Goal: Task Accomplishment & Management: Manage account settings

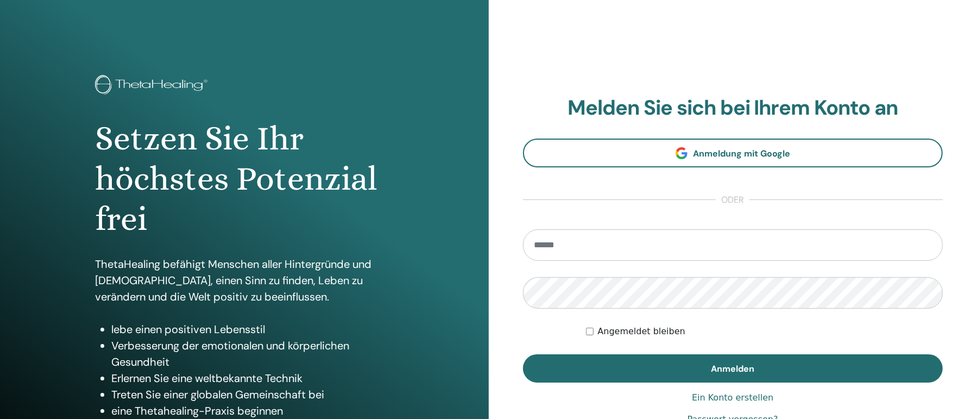
click at [582, 242] on input "email" at bounding box center [733, 244] width 420 height 31
type input "**********"
click at [523, 354] on button "Anmelden" at bounding box center [733, 368] width 420 height 28
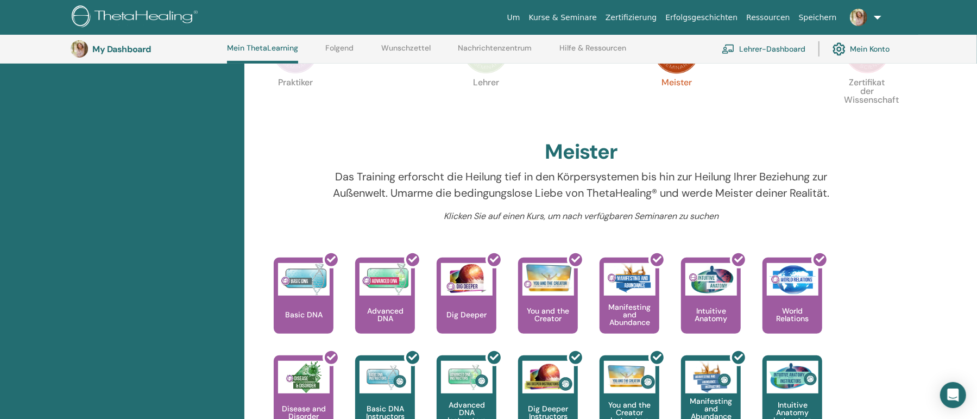
scroll to position [146, 0]
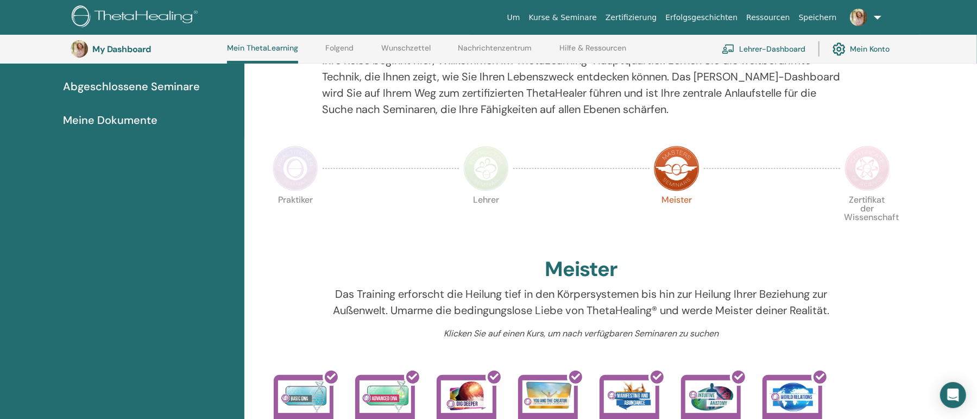
click at [851, 175] on img at bounding box center [867, 168] width 46 height 46
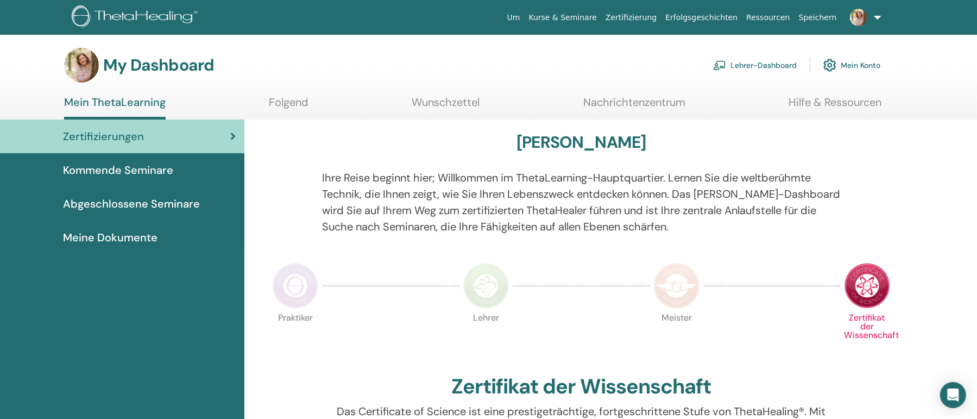
click at [769, 64] on link "Lehrer-Dashboard" at bounding box center [755, 65] width 84 height 24
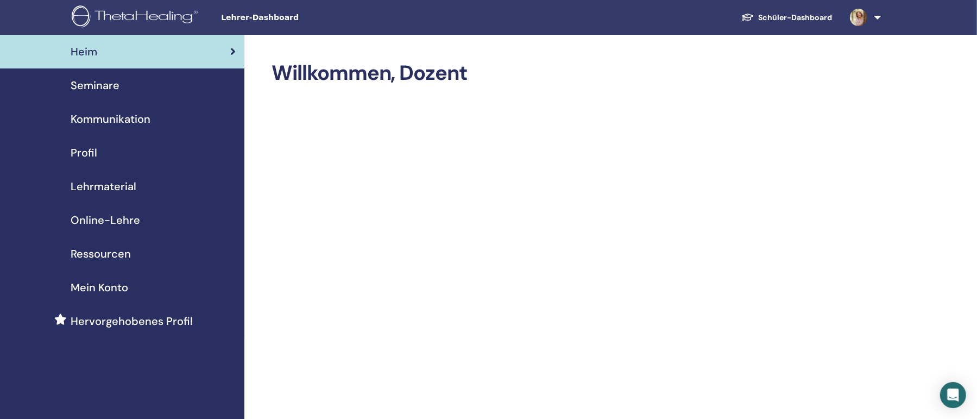
click at [99, 85] on span "Seminare" at bounding box center [95, 85] width 49 height 16
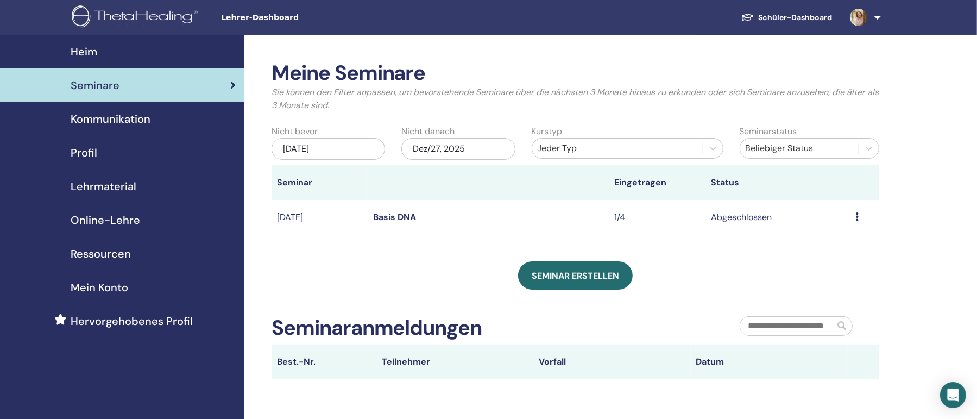
scroll to position [59, 0]
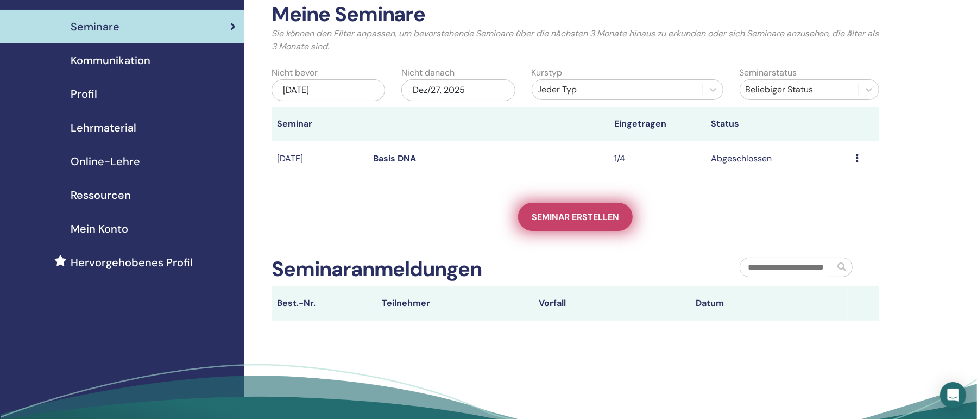
click at [600, 216] on span "Seminar erstellen" at bounding box center [575, 216] width 87 height 11
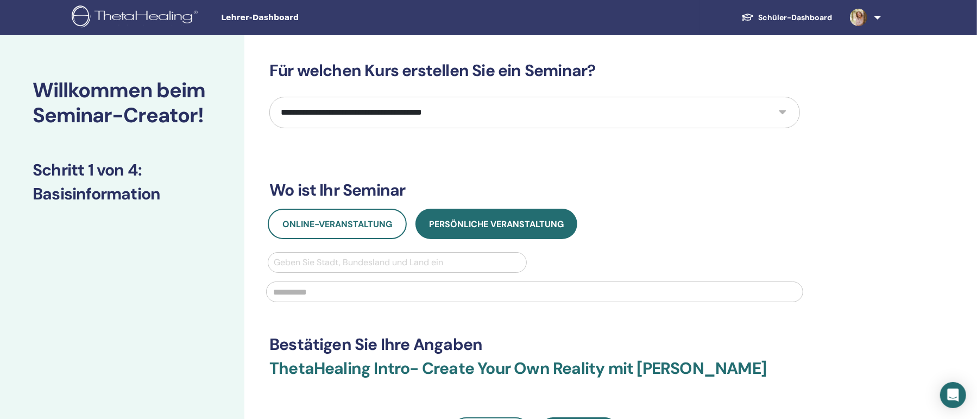
scroll to position [59, 0]
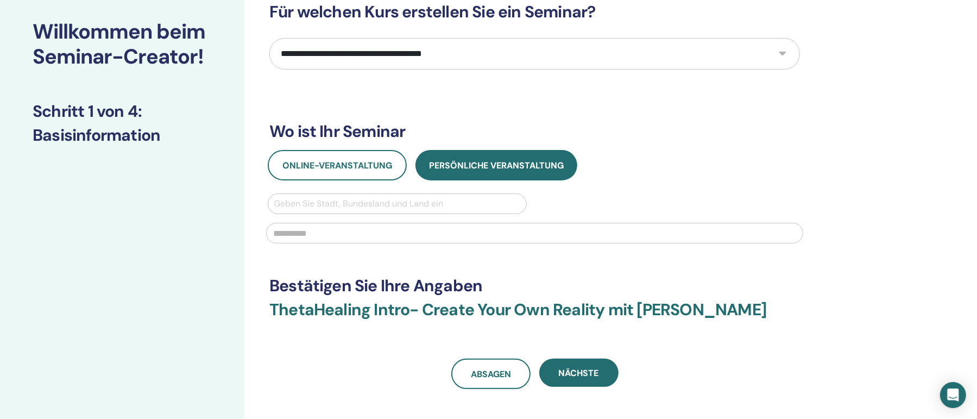
select select "*"
click option "**********" at bounding box center [0, 0] width 0 height 0
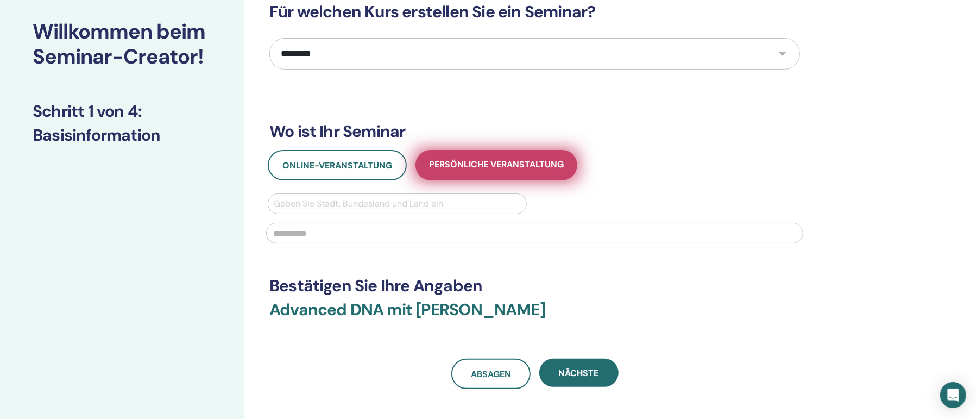
click at [465, 159] on span "Persönliche Veranstaltung" at bounding box center [496, 166] width 135 height 14
click at [461, 170] on span "Persönliche Veranstaltung" at bounding box center [496, 166] width 135 height 14
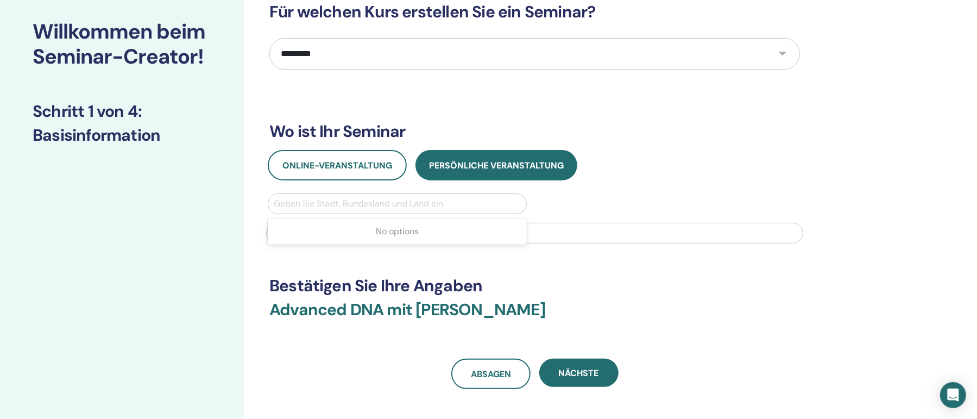
click at [385, 200] on div at bounding box center [397, 203] width 247 height 15
type input "**********"
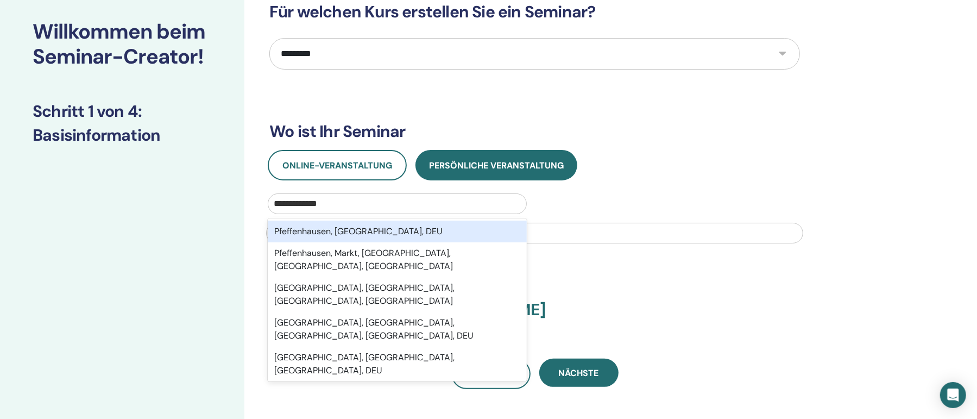
click at [465, 230] on div "Pfeffenhausen, Bayern, DEU" at bounding box center [397, 231] width 259 height 22
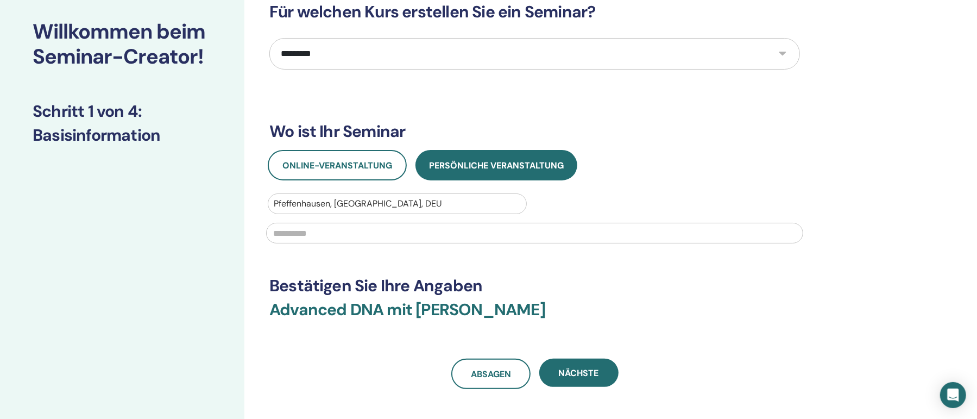
click at [428, 233] on input "text" at bounding box center [534, 233] width 537 height 21
type input "*"
type input "**********"
click at [444, 260] on div "**********" at bounding box center [534, 195] width 530 height 387
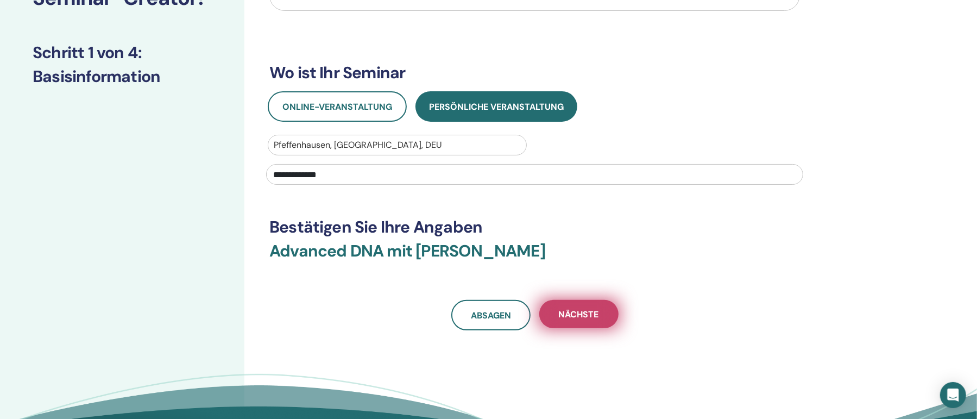
click at [583, 314] on span "Nächste" at bounding box center [579, 313] width 40 height 11
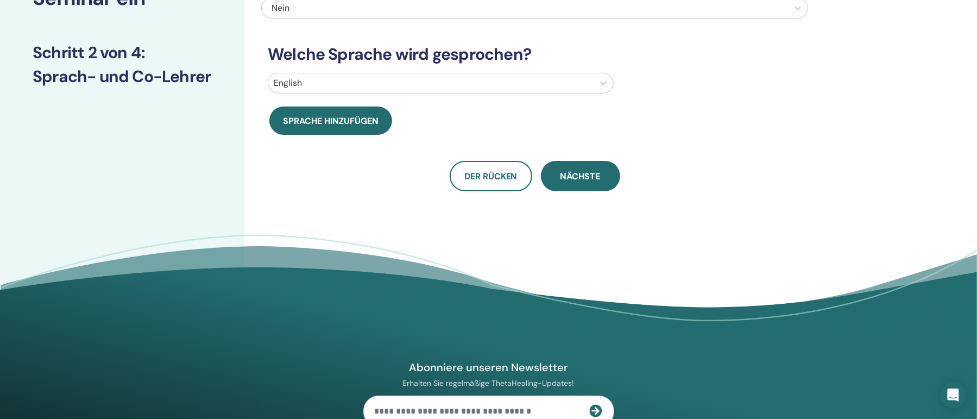
scroll to position [0, 0]
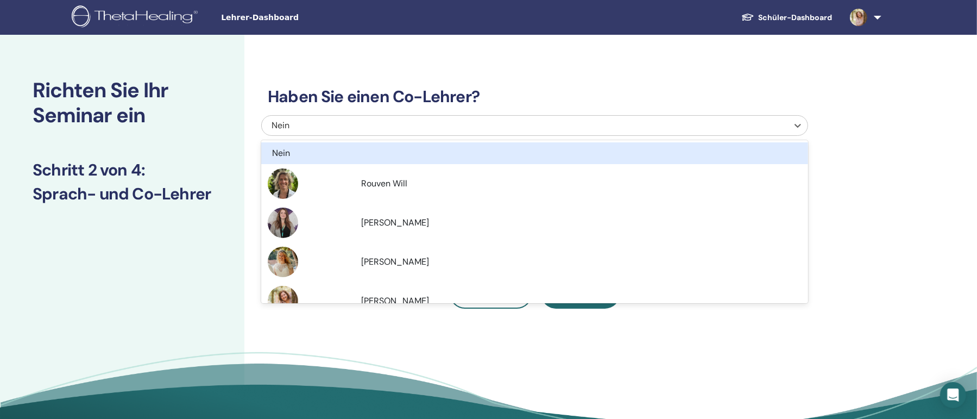
click at [426, 125] on div "Nein" at bounding box center [483, 125] width 425 height 13
click at [420, 162] on div "Nein" at bounding box center [534, 153] width 547 height 22
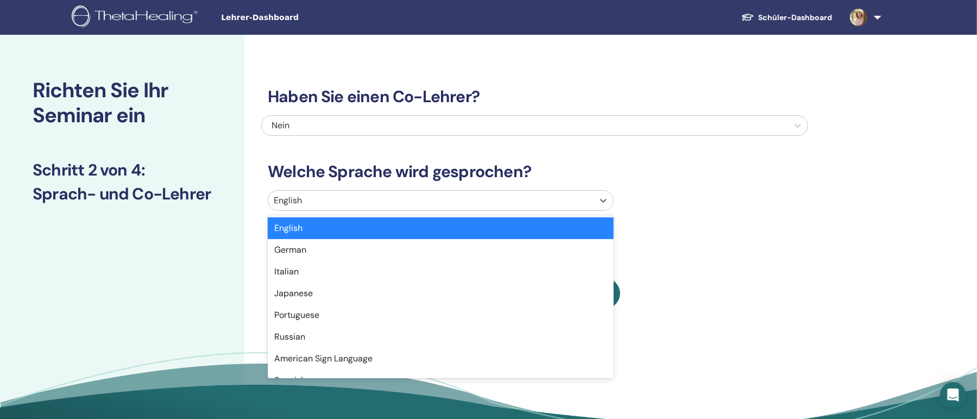
click at [389, 194] on div at bounding box center [431, 200] width 314 height 15
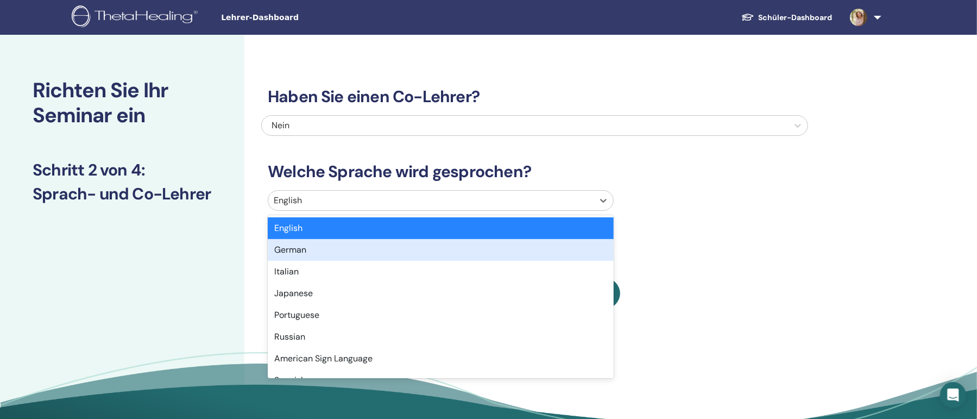
click at [381, 248] on div "German" at bounding box center [441, 250] width 346 height 22
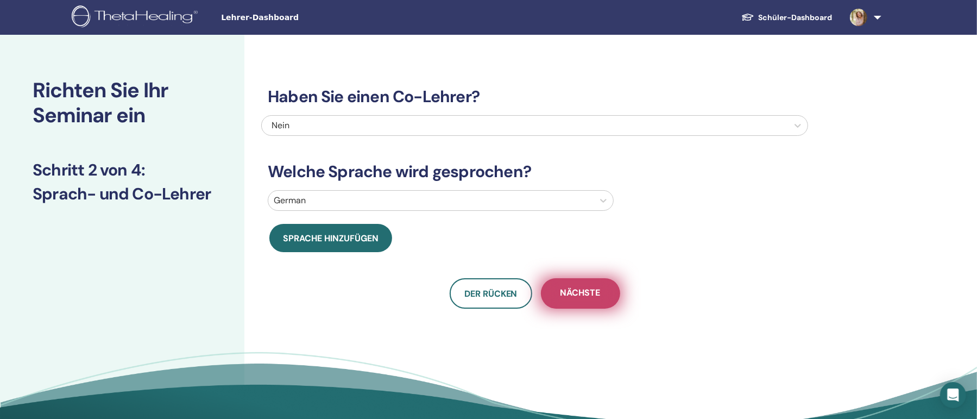
click at [606, 294] on button "Nächste" at bounding box center [580, 293] width 79 height 30
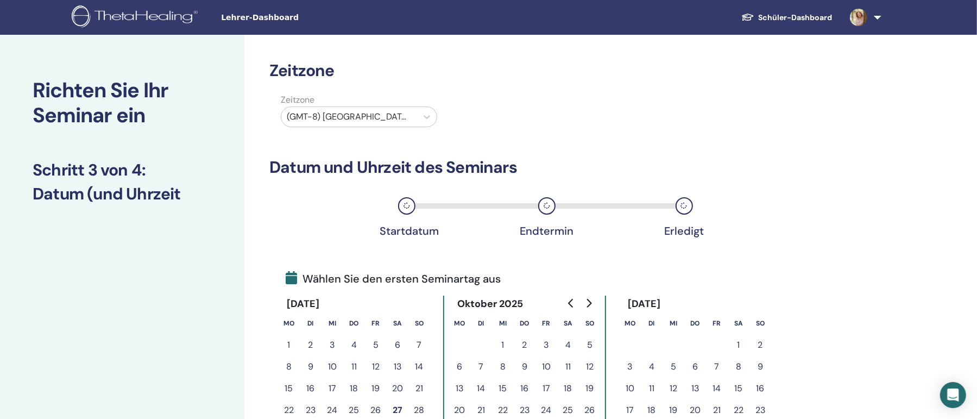
scroll to position [59, 0]
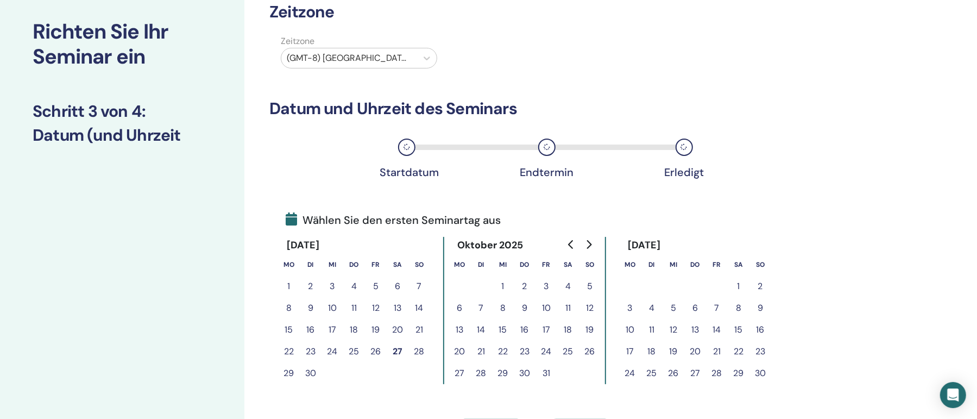
click at [501, 286] on button "1" at bounding box center [503, 286] width 22 height 22
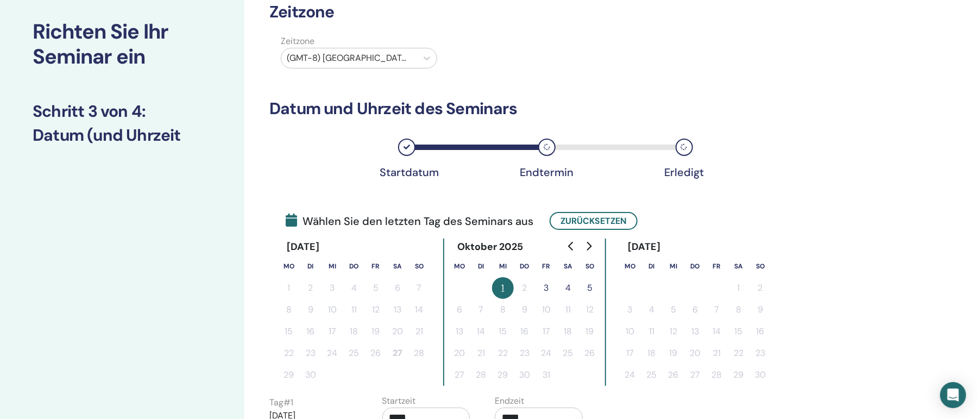
click at [548, 290] on button "3" at bounding box center [546, 288] width 22 height 22
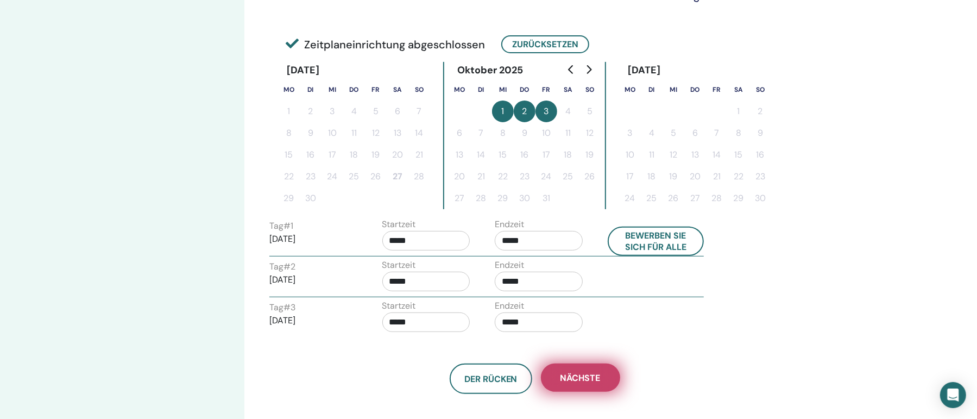
scroll to position [294, 0]
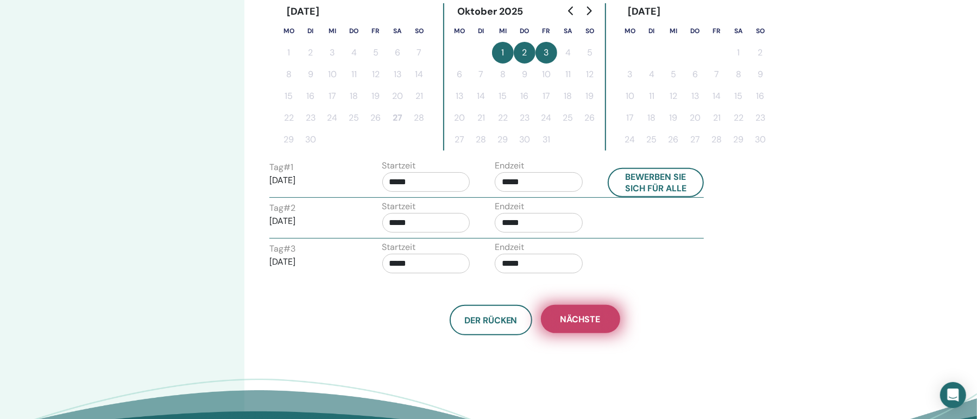
click at [589, 318] on span "Nächste" at bounding box center [580, 318] width 40 height 11
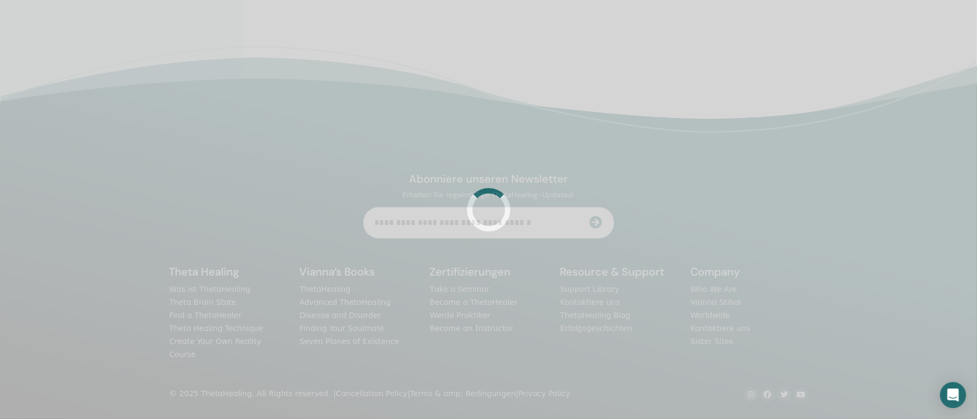
scroll to position [259, 0]
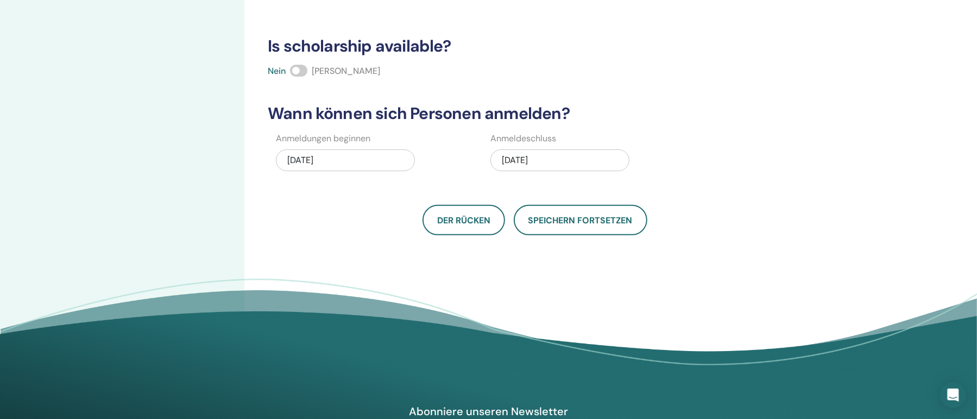
click at [542, 166] on div "10/03/2025" at bounding box center [559, 160] width 139 height 22
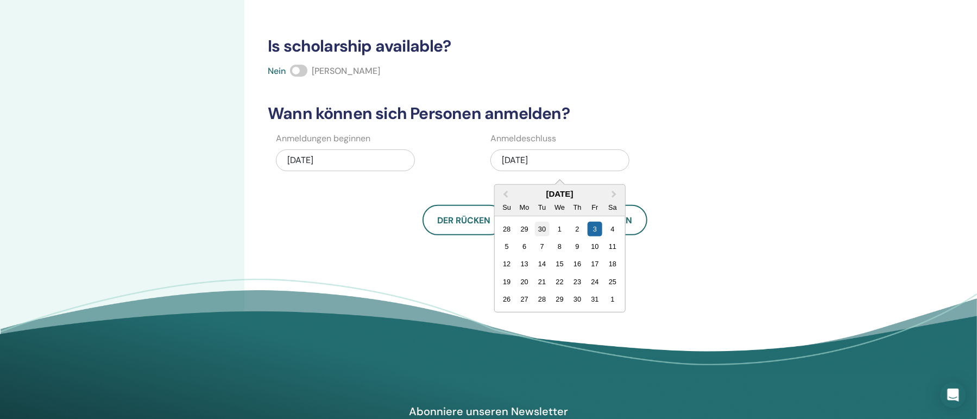
click at [546, 231] on div "30" at bounding box center [542, 228] width 15 height 15
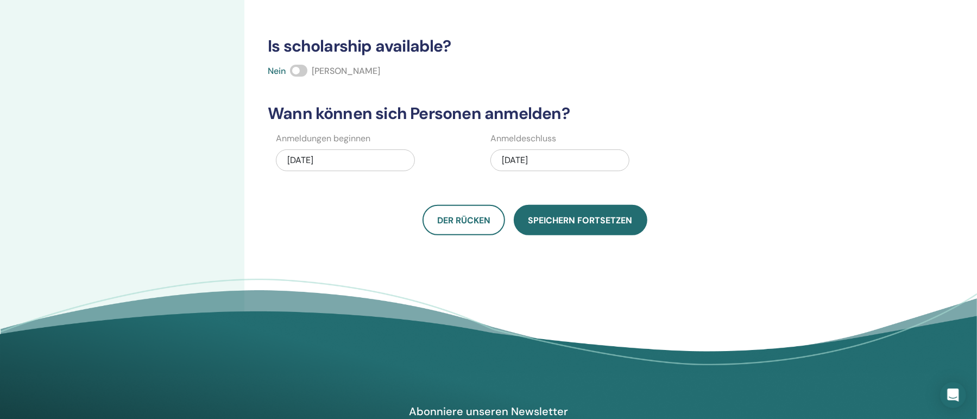
click at [554, 230] on button "Speichern fortsetzen" at bounding box center [581, 220] width 134 height 30
click at [608, 223] on span "Speichern fortsetzen" at bounding box center [580, 219] width 104 height 11
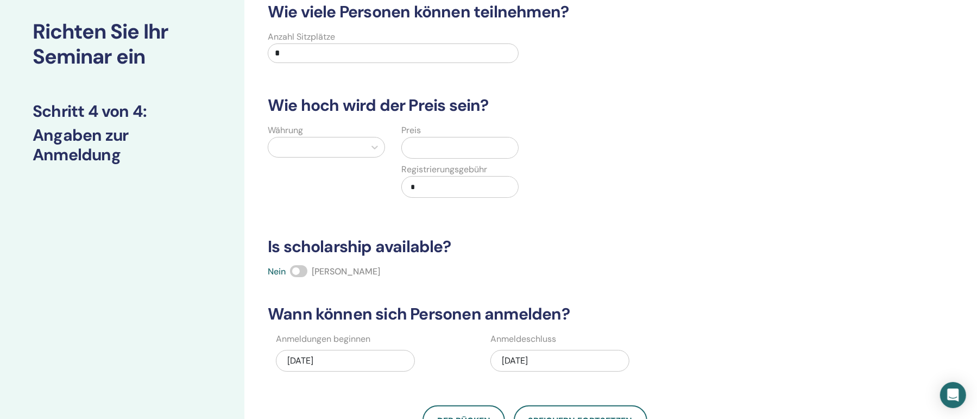
scroll to position [0, 0]
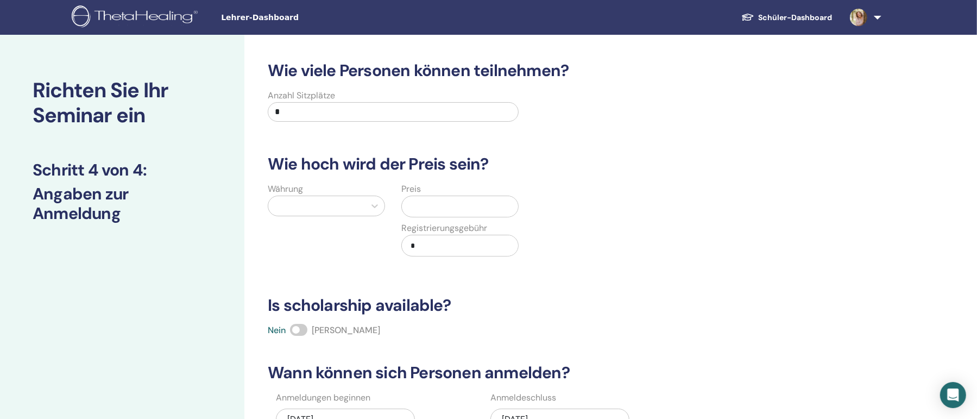
click at [306, 207] on div at bounding box center [317, 205] width 86 height 15
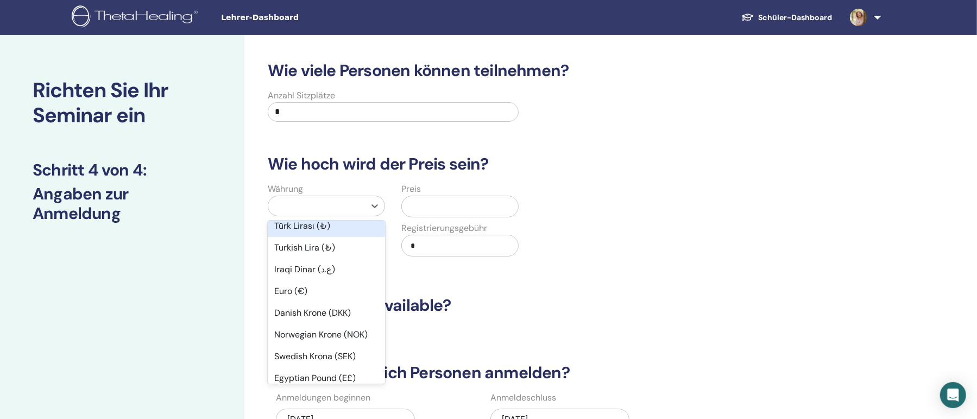
scroll to position [749, 0]
click at [321, 234] on div "Euro (€)" at bounding box center [326, 223] width 117 height 22
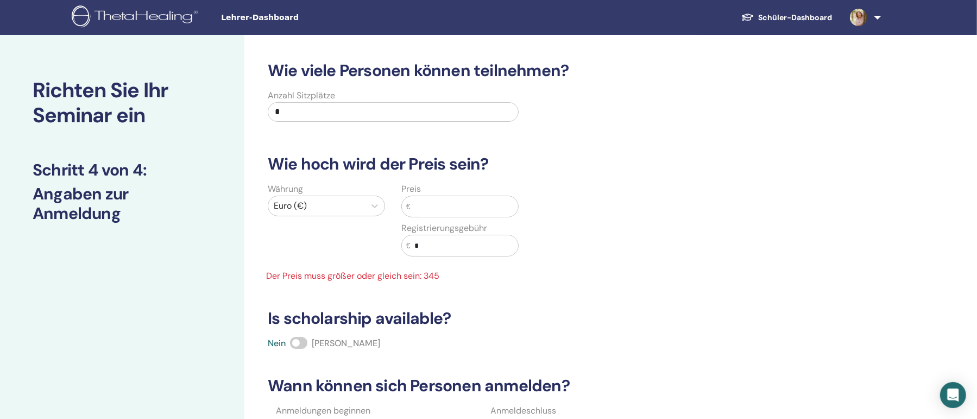
click at [446, 206] on input "text" at bounding box center [463, 206] width 107 height 21
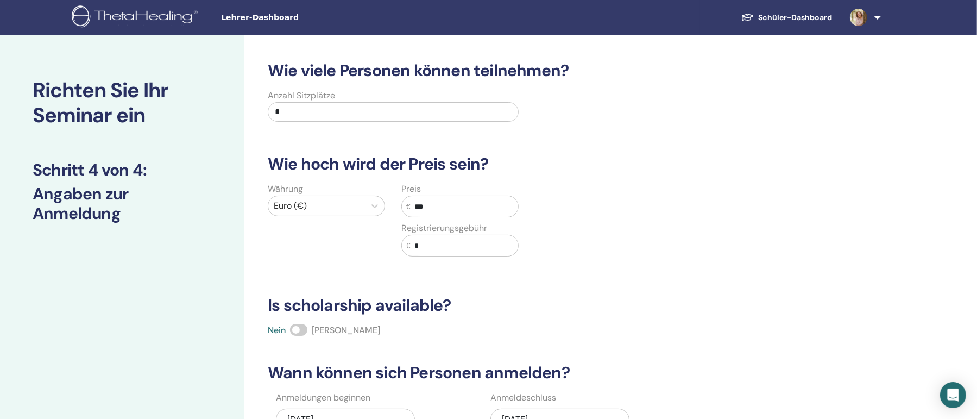
type input "***"
click at [617, 235] on div "Währung Euro (€) Preis € *** Registrierungsgebühr € *" at bounding box center [526, 225] width 547 height 87
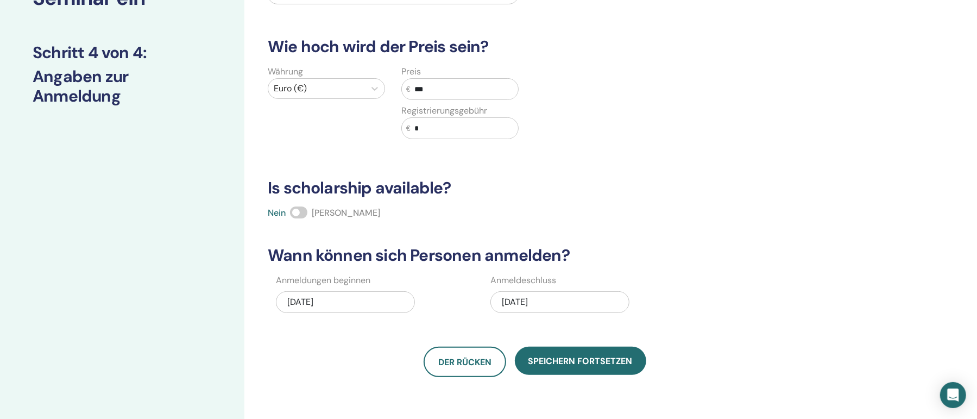
scroll to position [176, 0]
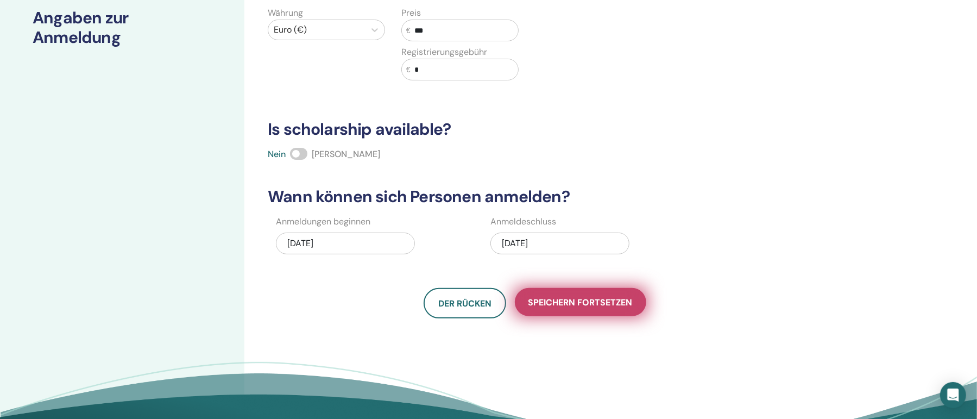
click at [625, 301] on span "Speichern fortsetzen" at bounding box center [580, 301] width 104 height 11
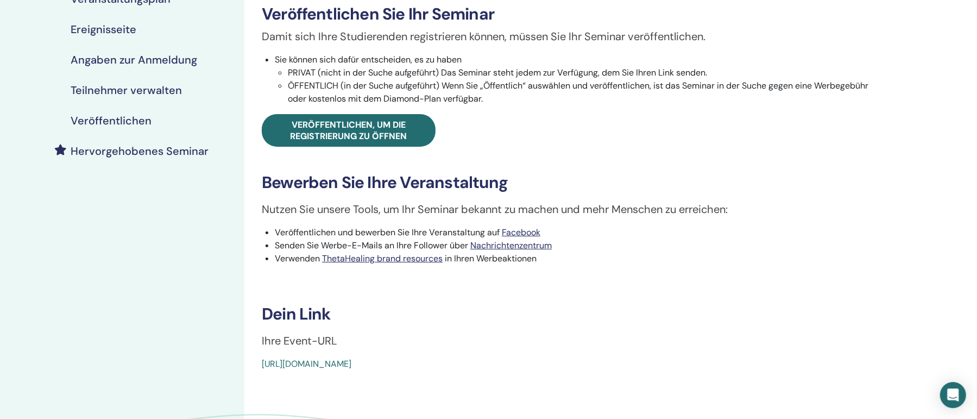
scroll to position [117, 0]
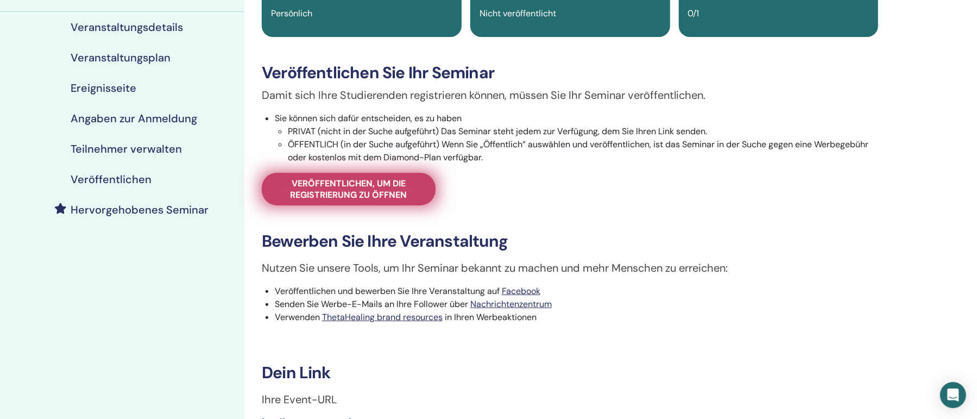
click at [391, 191] on span "Veröffentlichen, um die Registrierung zu öffnen" at bounding box center [348, 189] width 147 height 23
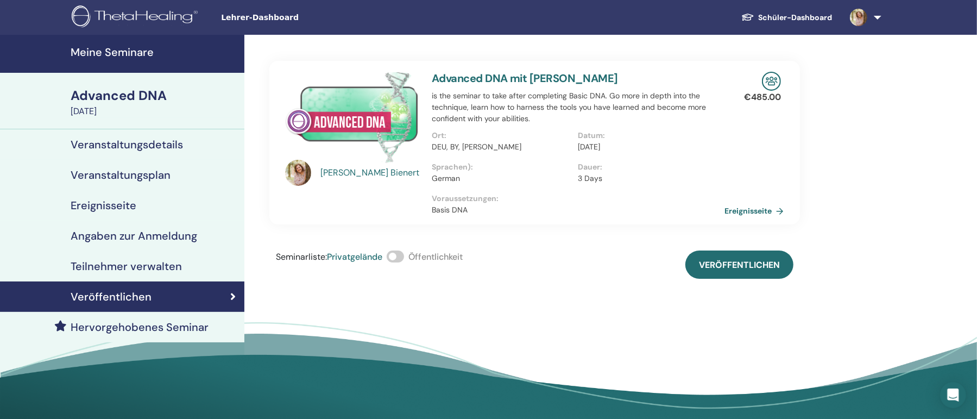
click at [399, 254] on span at bounding box center [395, 256] width 17 height 12
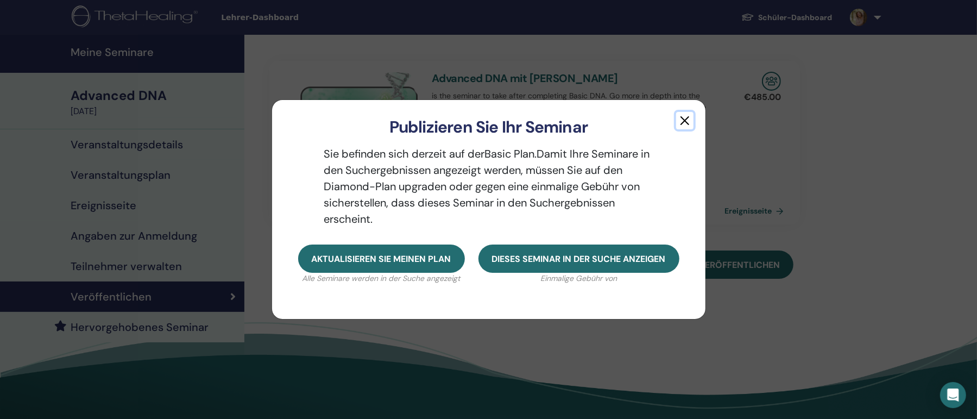
click at [684, 119] on button "button" at bounding box center [684, 120] width 17 height 17
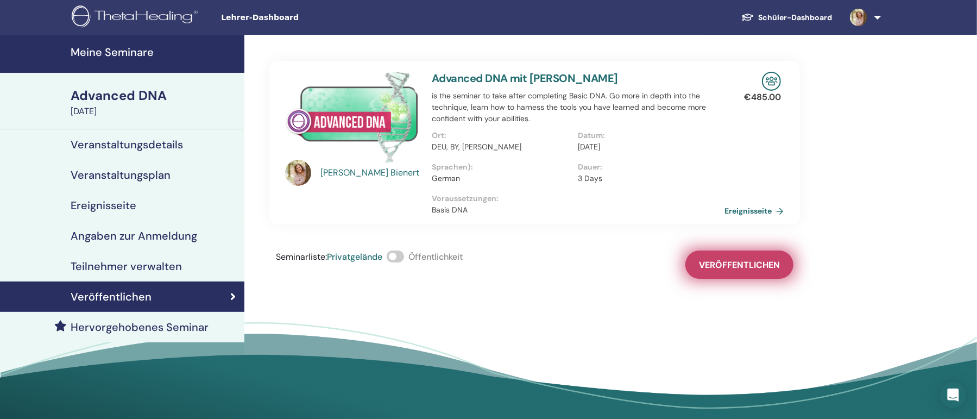
click at [704, 268] on span "Veröffentlichen" at bounding box center [739, 264] width 81 height 11
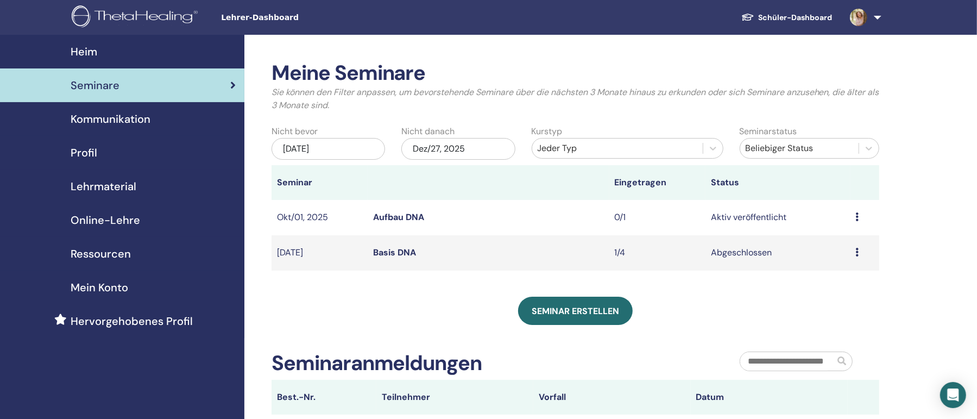
click at [856, 219] on icon at bounding box center [857, 216] width 3 height 9
click at [838, 243] on link "Bearbeiten" at bounding box center [834, 243] width 44 height 11
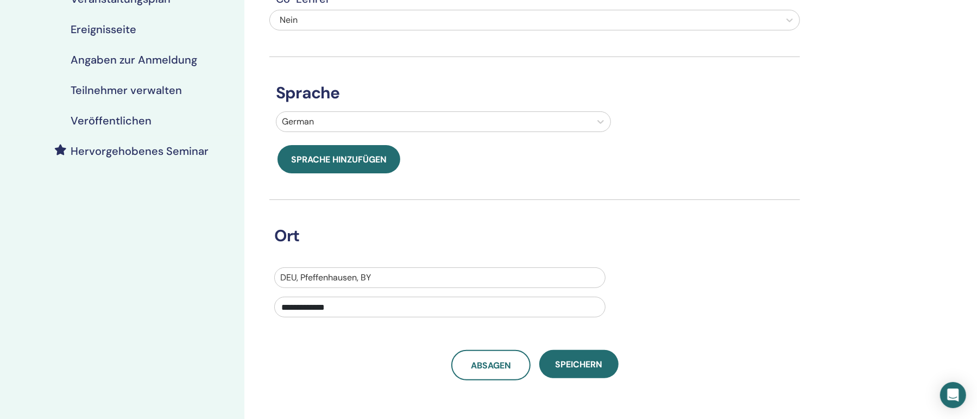
scroll to position [235, 0]
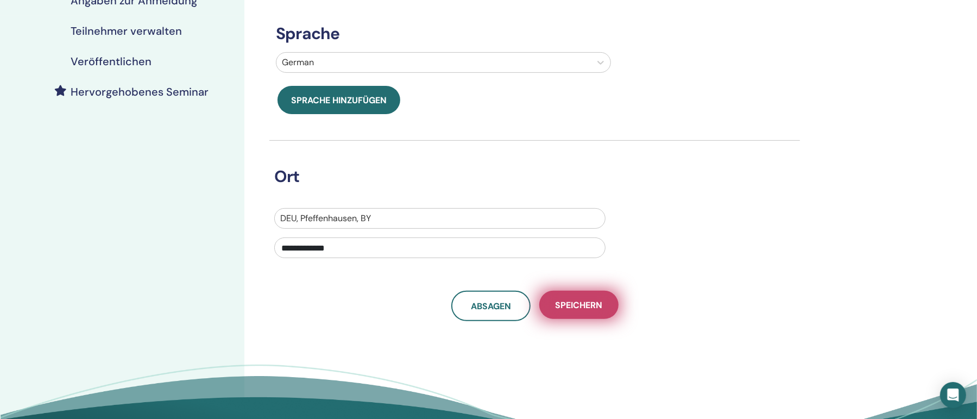
click at [606, 305] on button "Speichern" at bounding box center [578, 304] width 79 height 28
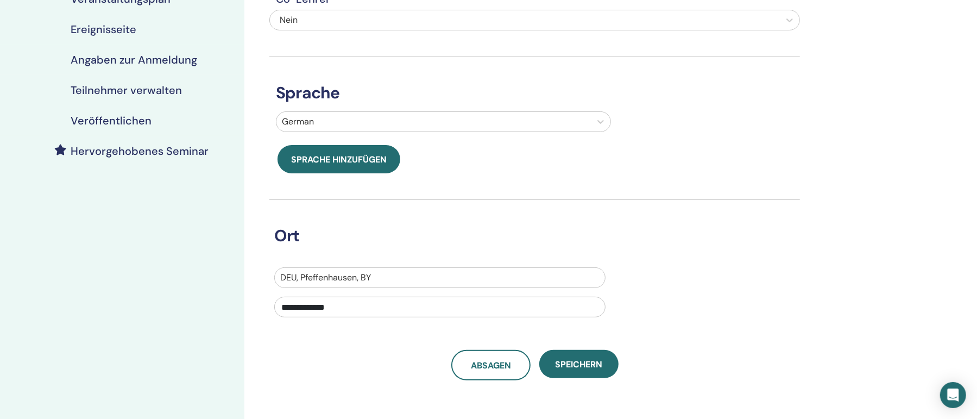
scroll to position [235, 0]
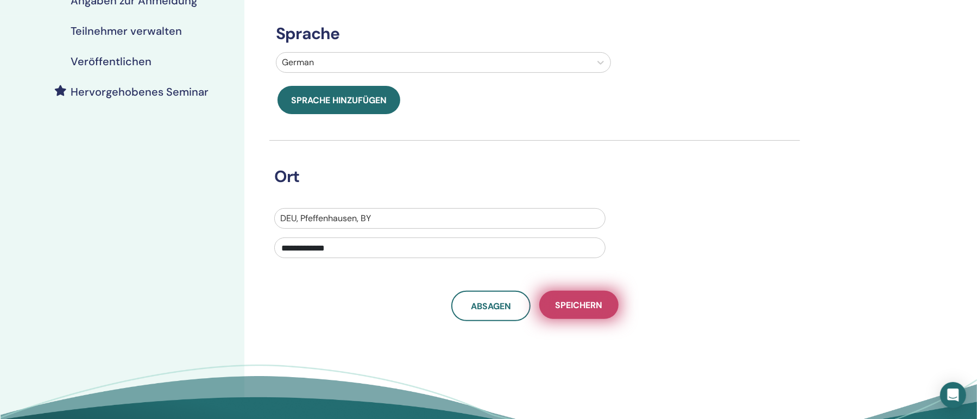
click at [570, 310] on span "Speichern" at bounding box center [578, 304] width 47 height 11
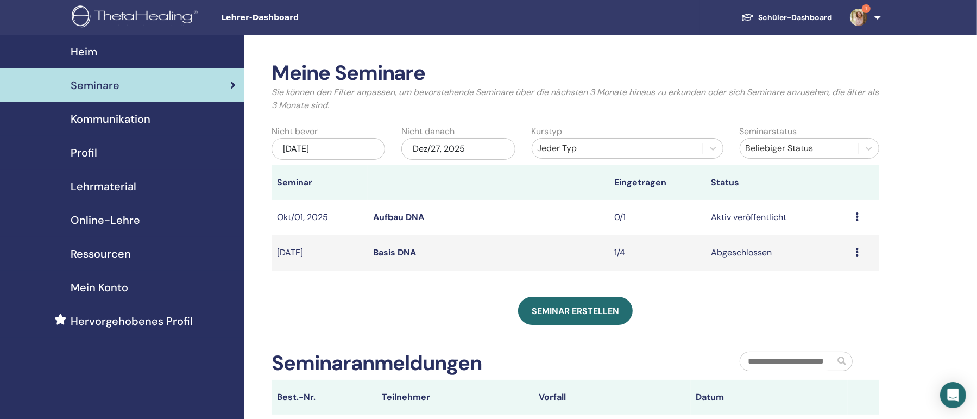
click at [858, 217] on icon at bounding box center [857, 216] width 3 height 9
click at [845, 258] on link "Teilnehmer" at bounding box center [835, 258] width 44 height 11
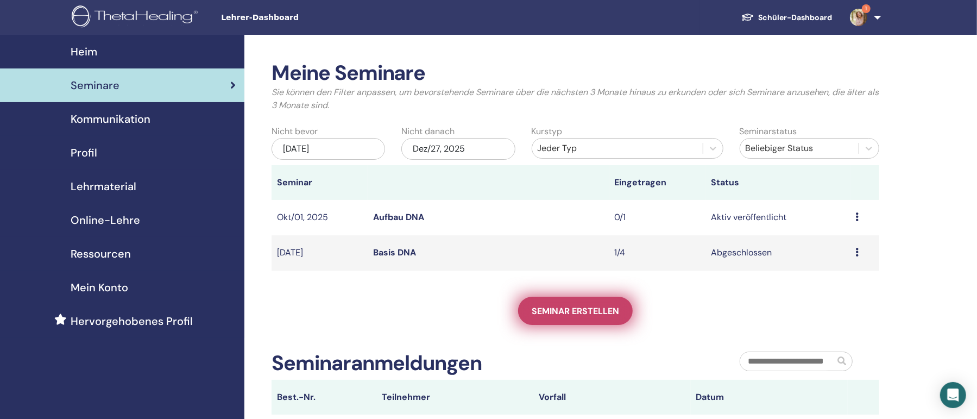
click at [587, 312] on span "Seminar erstellen" at bounding box center [575, 310] width 87 height 11
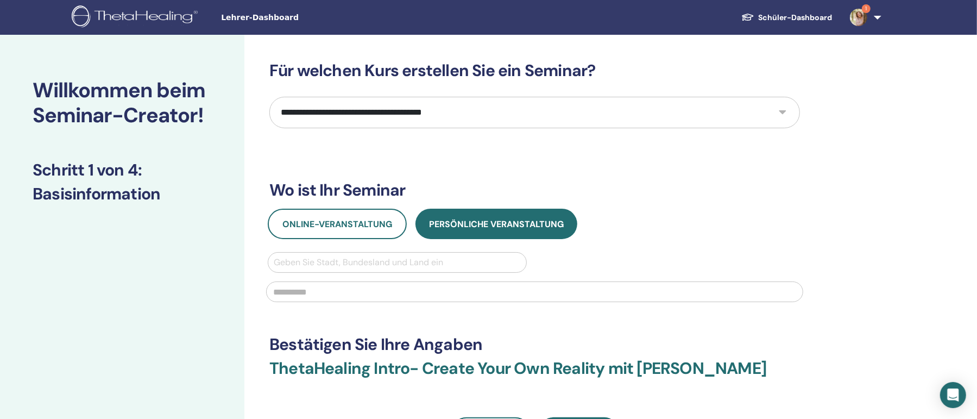
click at [269, 97] on select "**********" at bounding box center [534, 112] width 530 height 31
click option "**********" at bounding box center [0, 0] width 0 height 0
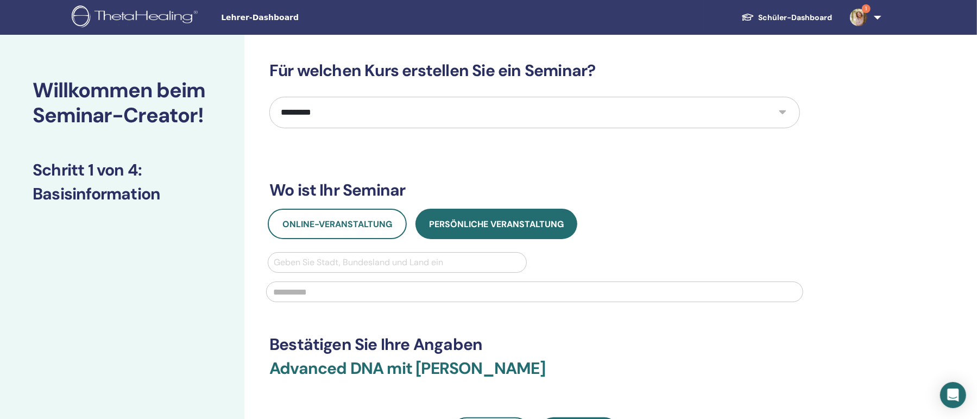
click at [269, 97] on select "**********" at bounding box center [534, 112] width 530 height 31
click option "**********" at bounding box center [0, 0] width 0 height 0
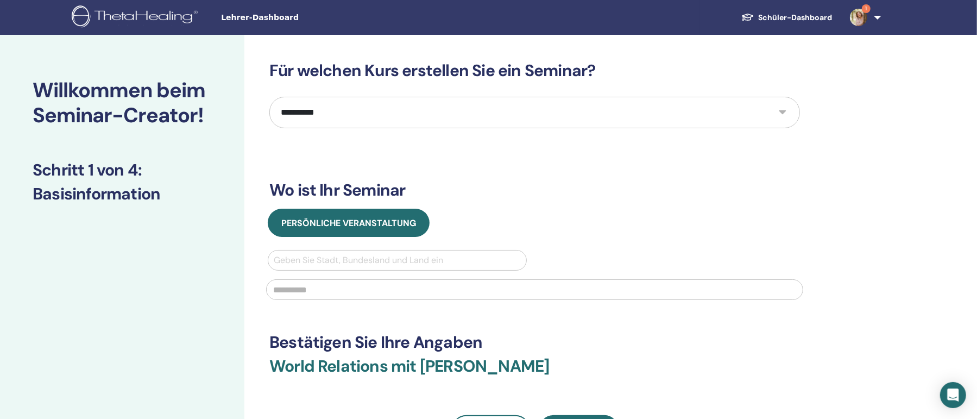
click at [269, 97] on select "**********" at bounding box center [534, 112] width 530 height 31
select select "*"
click option "**********" at bounding box center [0, 0] width 0 height 0
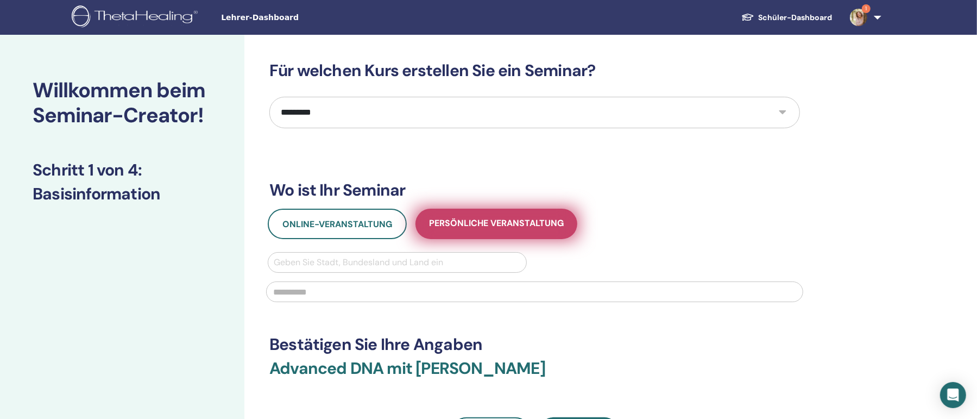
click at [463, 224] on span "Persönliche Veranstaltung" at bounding box center [496, 224] width 135 height 14
click at [462, 230] on span "Persönliche Veranstaltung" at bounding box center [496, 224] width 135 height 14
click at [463, 222] on span "Persönliche Veranstaltung" at bounding box center [496, 224] width 135 height 14
click at [521, 227] on span "Persönliche Veranstaltung" at bounding box center [496, 224] width 135 height 14
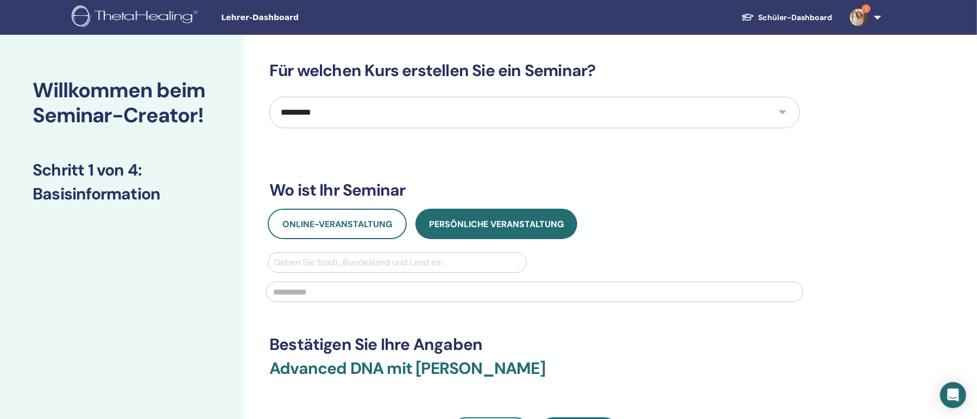
click at [353, 264] on div at bounding box center [397, 262] width 247 height 15
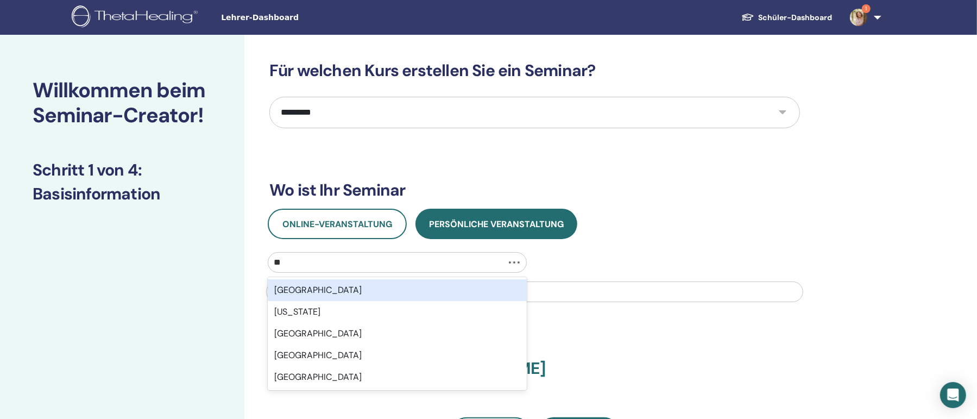
type input "***"
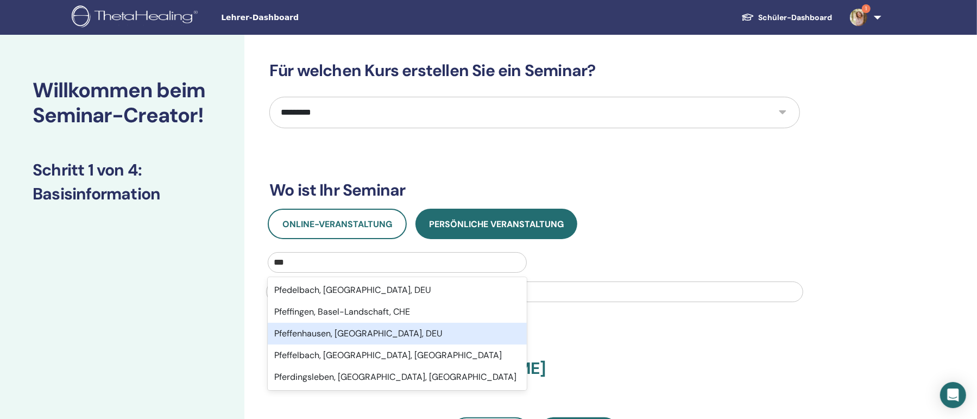
click at [333, 334] on div "Pfeffenhausen, Bayern, DEU" at bounding box center [397, 333] width 259 height 22
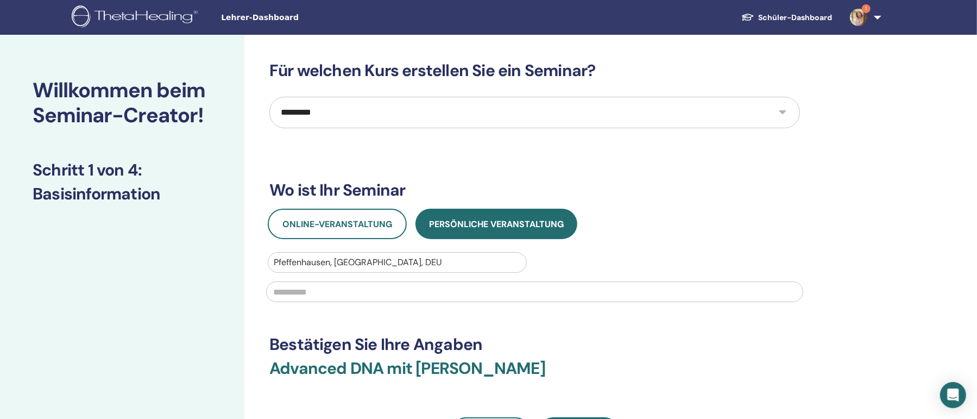
click at [316, 293] on input "text" at bounding box center [534, 291] width 537 height 21
type input "*"
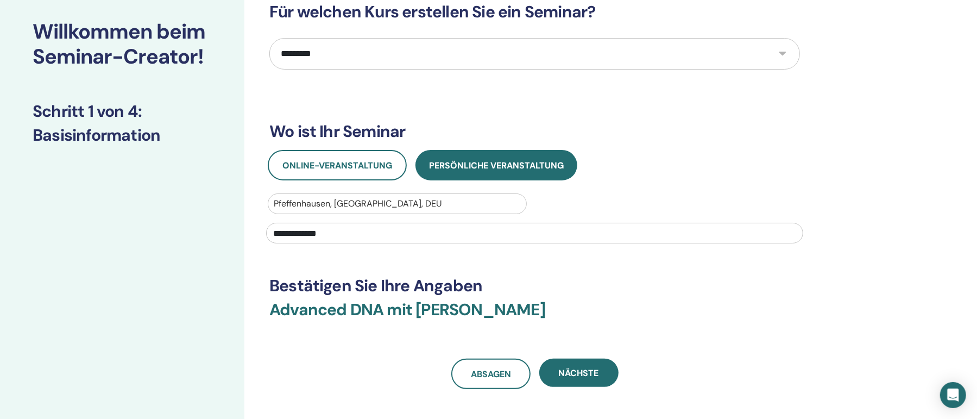
scroll to position [117, 0]
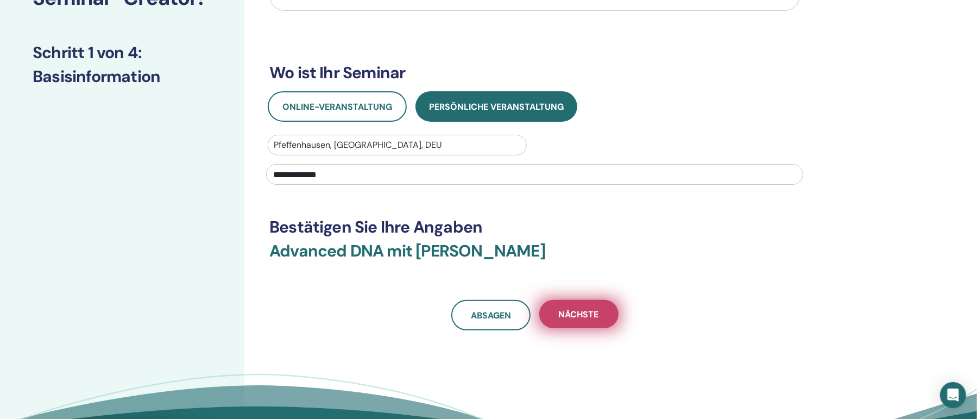
type input "**********"
click at [594, 311] on span "Nächste" at bounding box center [579, 313] width 40 height 11
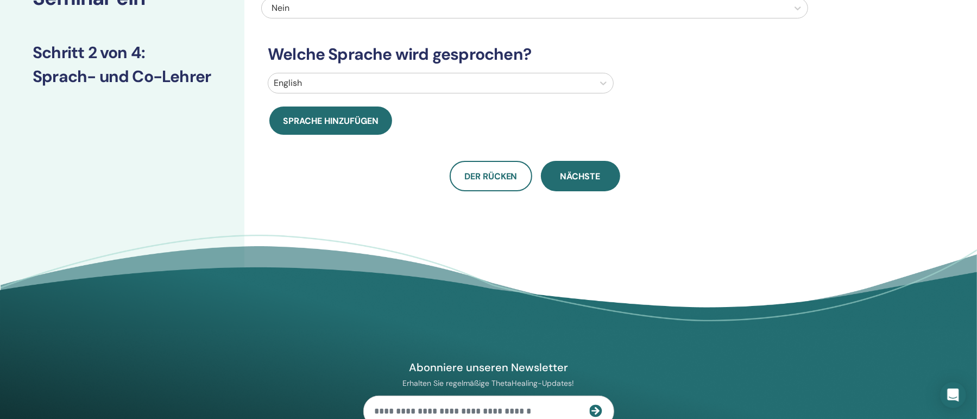
scroll to position [0, 0]
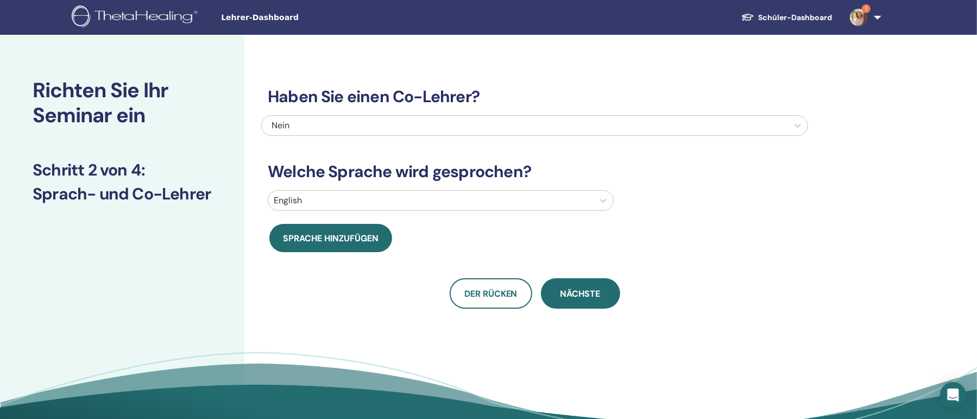
click at [391, 197] on div at bounding box center [431, 200] width 314 height 15
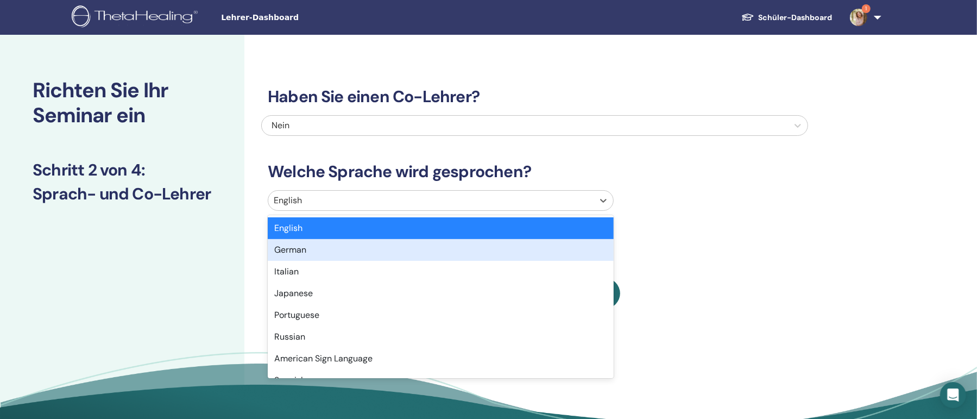
click at [378, 253] on div "German" at bounding box center [441, 250] width 346 height 22
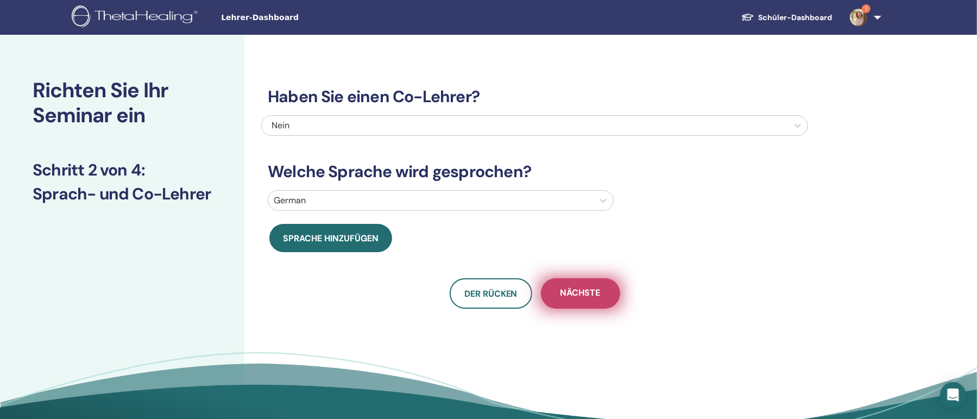
click at [587, 298] on span "Nächste" at bounding box center [580, 294] width 40 height 14
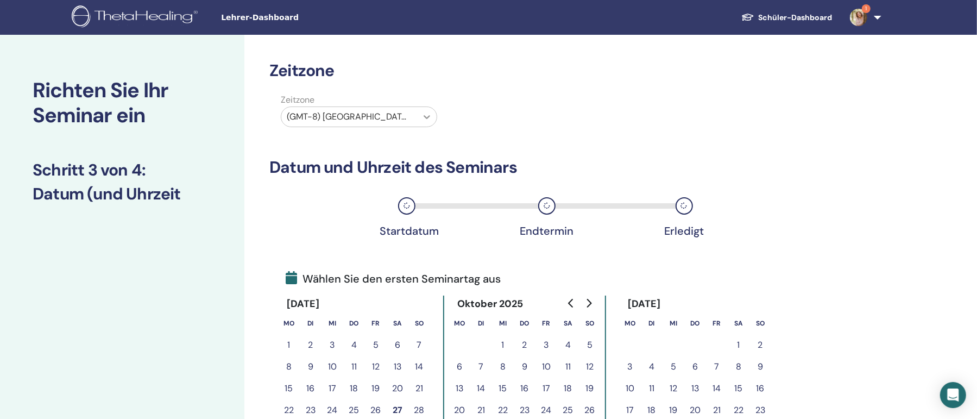
click at [428, 119] on icon at bounding box center [426, 116] width 11 height 11
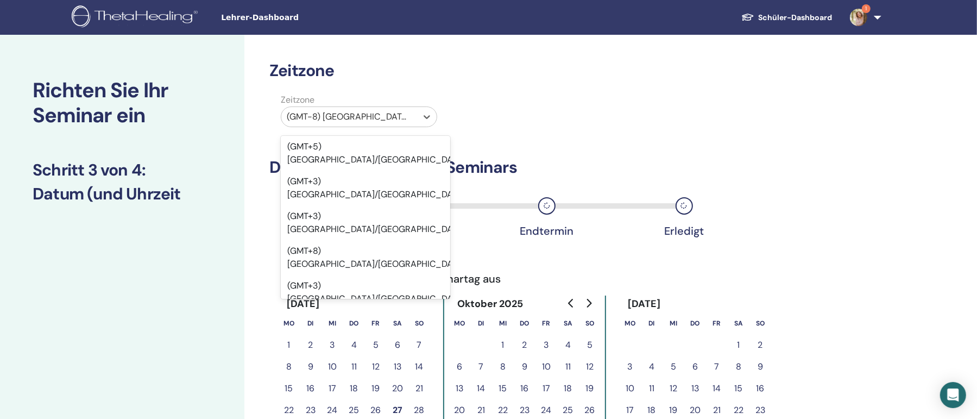
scroll to position [9803, 0]
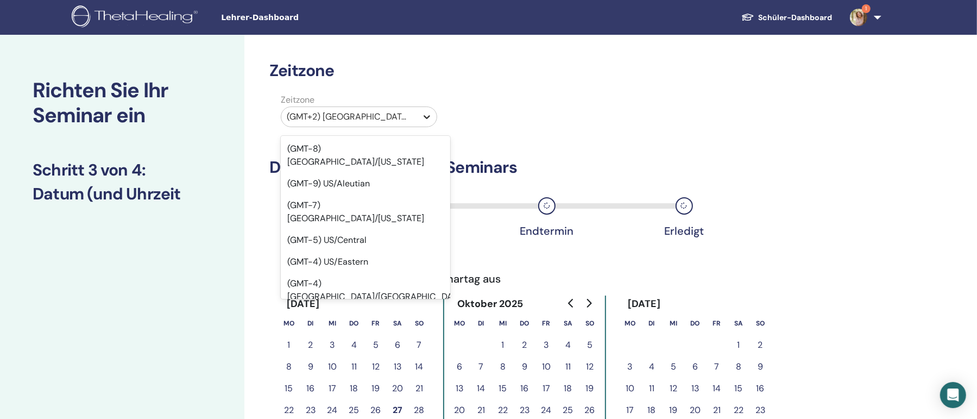
click at [425, 119] on icon at bounding box center [426, 116] width 11 height 11
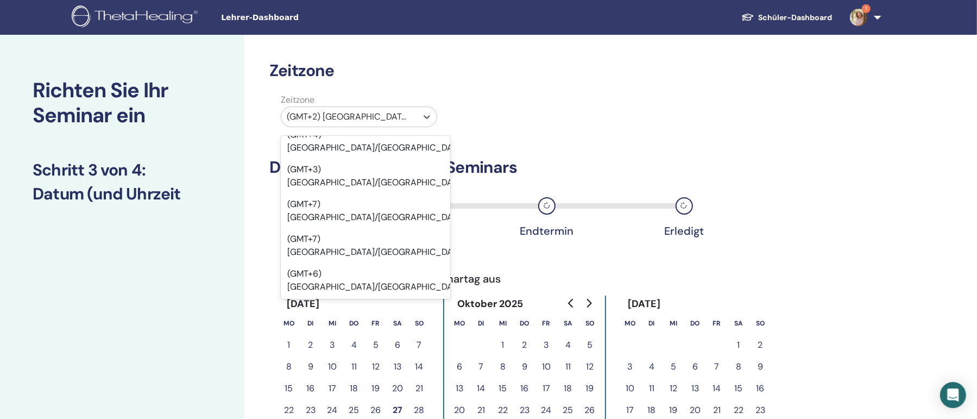
scroll to position [10858, 0]
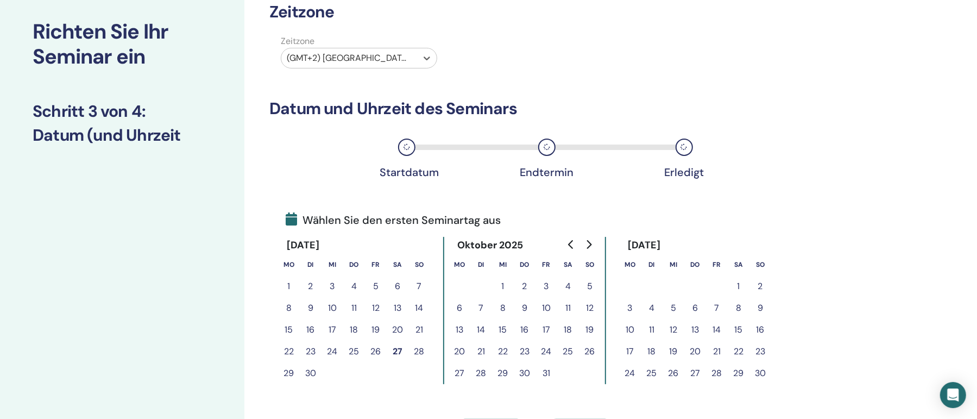
scroll to position [117, 0]
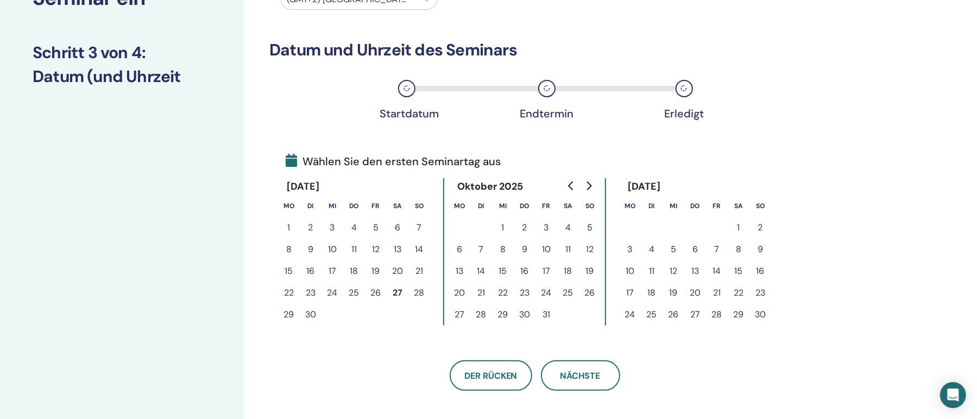
click at [501, 228] on button "1" at bounding box center [503, 228] width 22 height 22
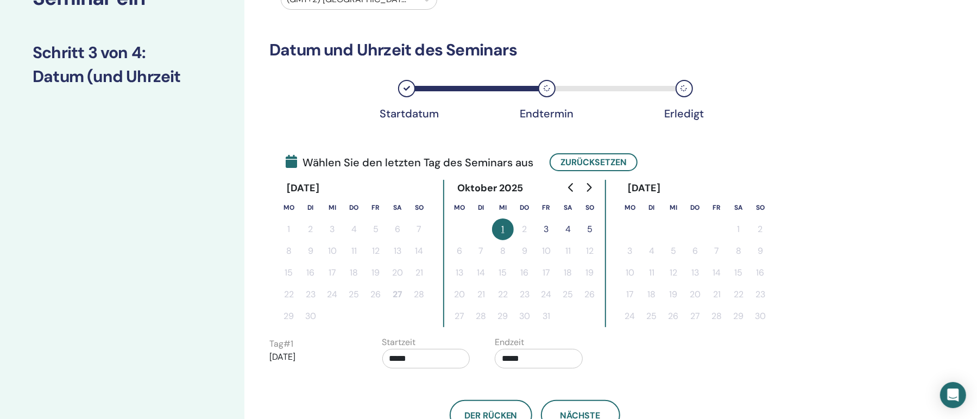
click at [548, 229] on button "3" at bounding box center [546, 229] width 22 height 22
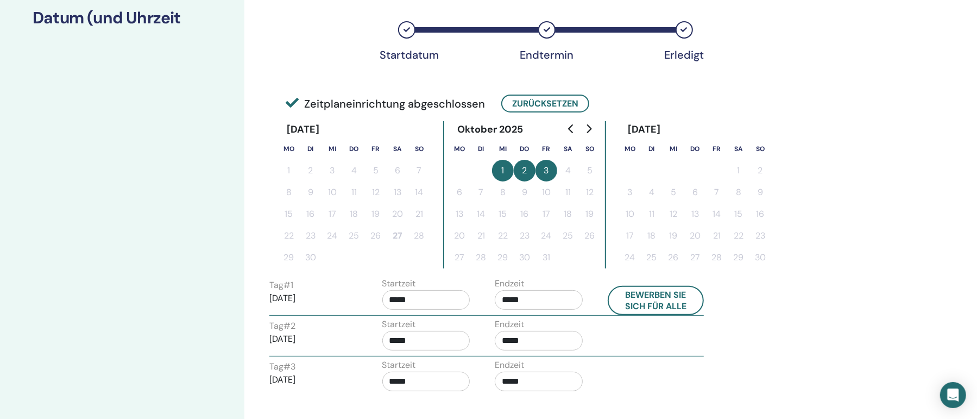
scroll to position [235, 0]
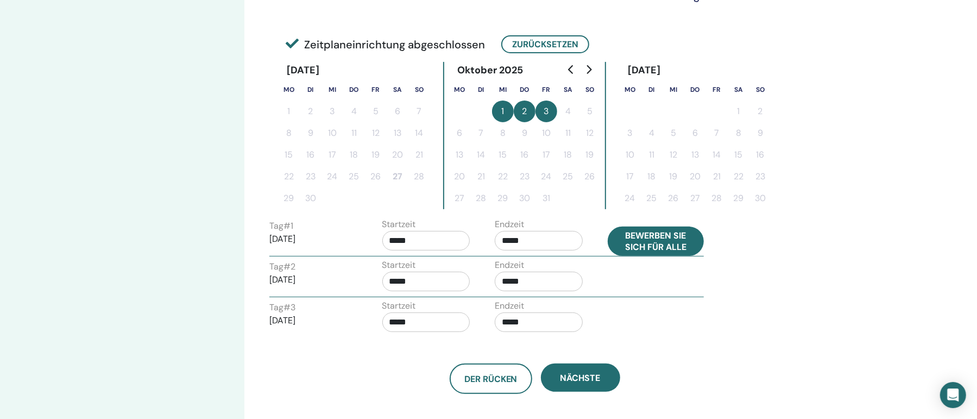
click at [661, 236] on button "Bewerben Sie sich für alle" at bounding box center [656, 240] width 97 height 29
click at [661, 243] on button "Bewerben Sie sich für alle" at bounding box center [656, 240] width 97 height 29
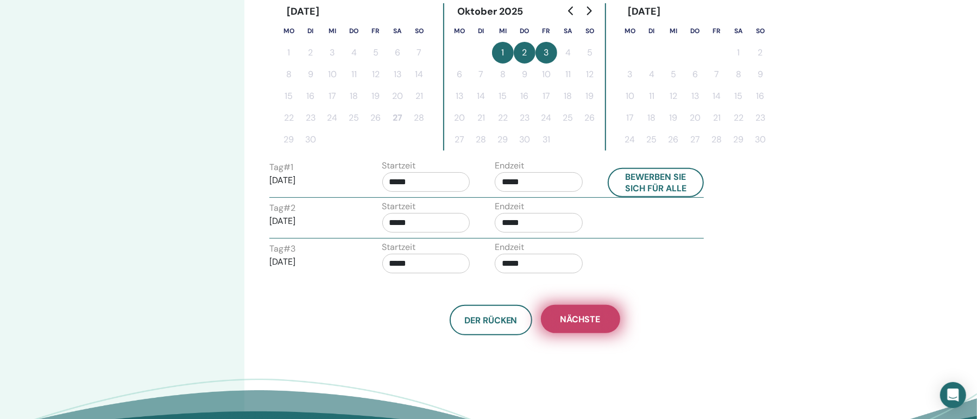
click at [610, 321] on button "Nächste" at bounding box center [580, 319] width 79 height 28
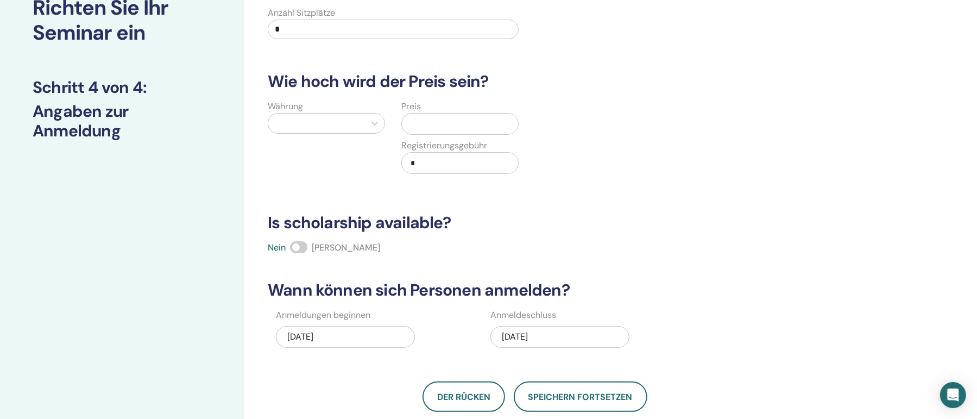
scroll to position [24, 0]
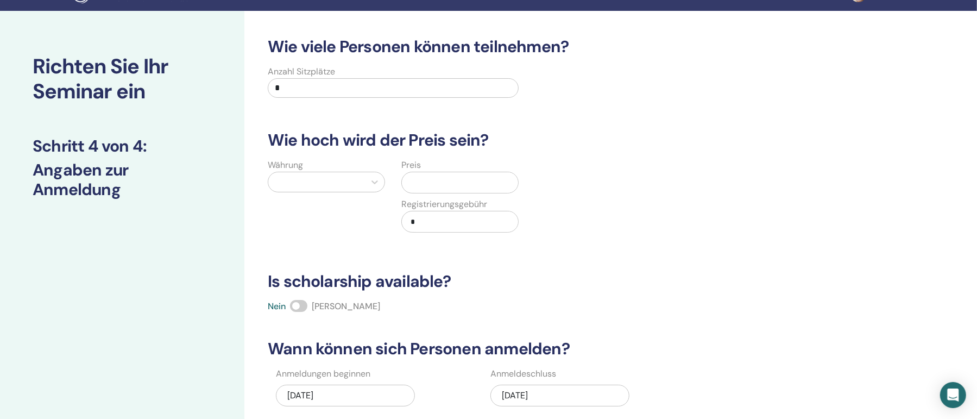
click at [366, 85] on input "*" at bounding box center [393, 88] width 251 height 20
drag, startPoint x: 364, startPoint y: 92, endPoint x: 204, endPoint y: 78, distance: 160.7
click at [268, 78] on input "*" at bounding box center [393, 88] width 251 height 20
type input "*"
click at [377, 179] on icon at bounding box center [374, 181] width 11 height 11
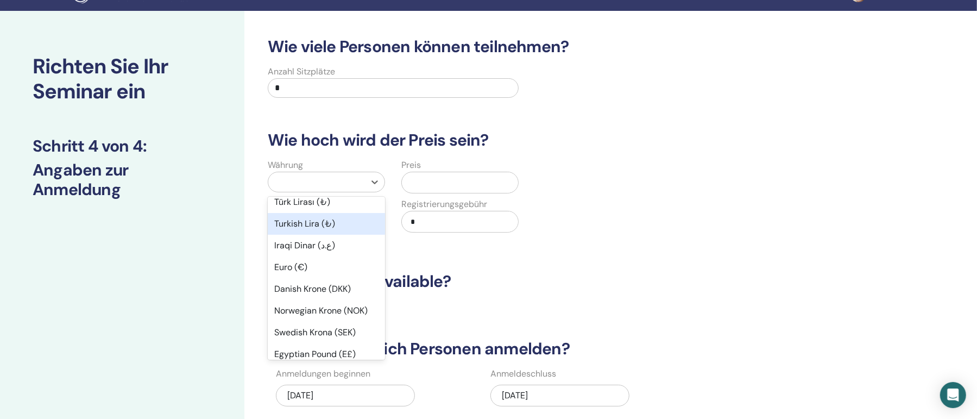
scroll to position [749, 0]
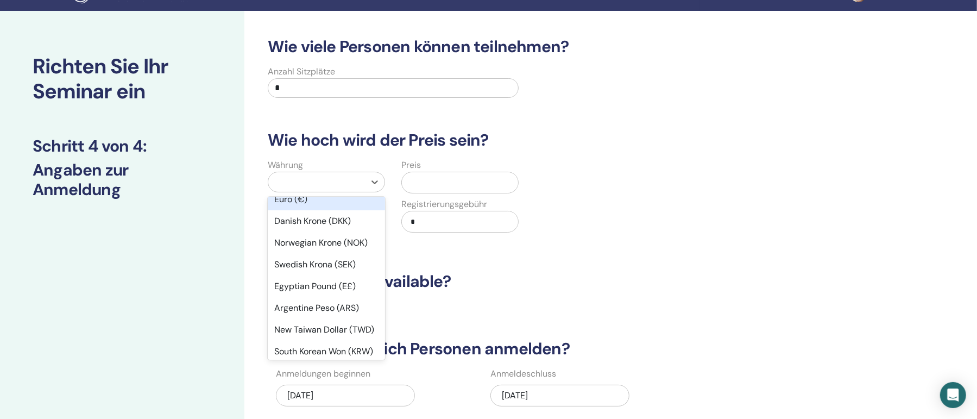
click at [327, 210] on div "Euro (€)" at bounding box center [326, 199] width 117 height 22
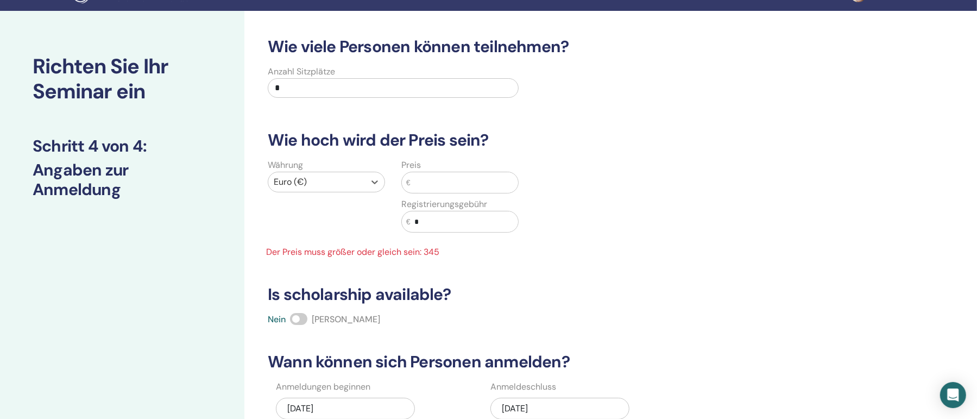
click at [452, 177] on input "text" at bounding box center [463, 182] width 107 height 21
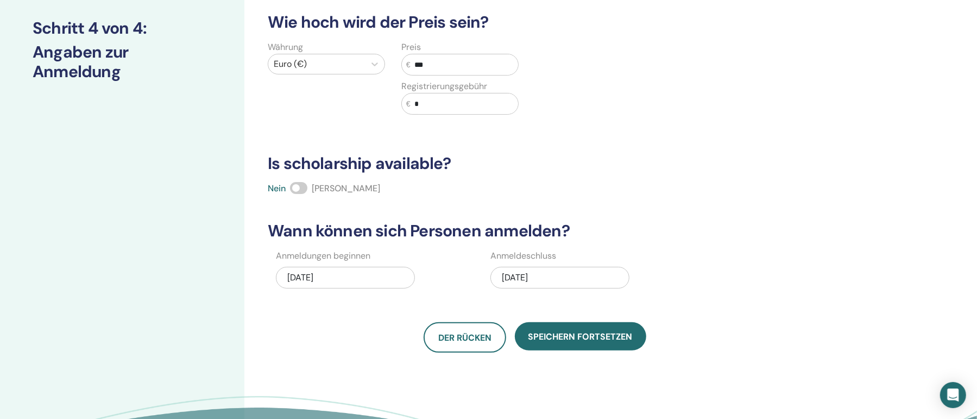
scroll to position [200, 0]
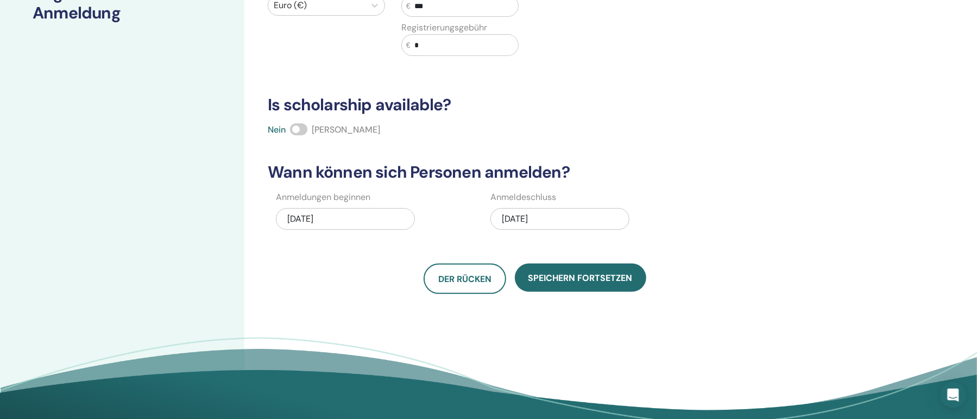
type input "***"
click at [570, 218] on div "10/03/2025" at bounding box center [559, 219] width 139 height 22
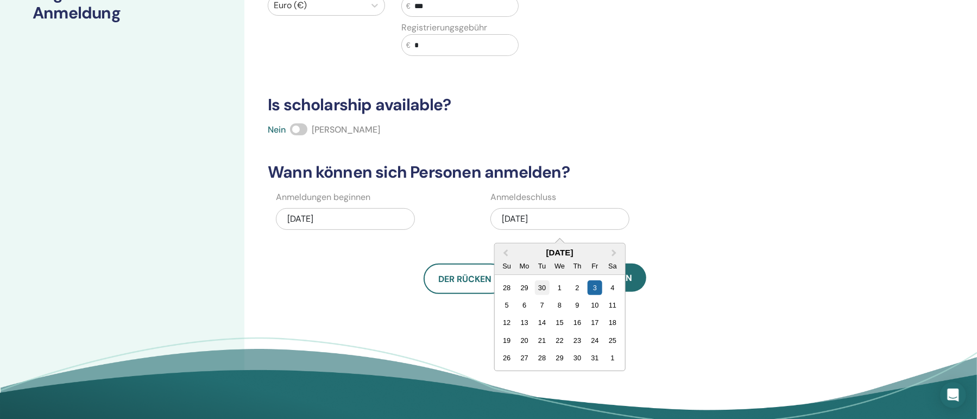
click at [541, 291] on div "30" at bounding box center [542, 287] width 15 height 15
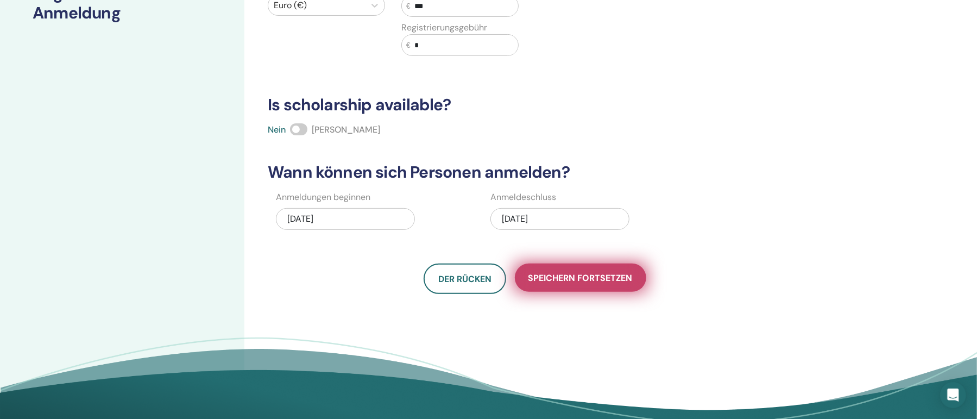
click at [556, 277] on span "Speichern fortsetzen" at bounding box center [580, 277] width 104 height 11
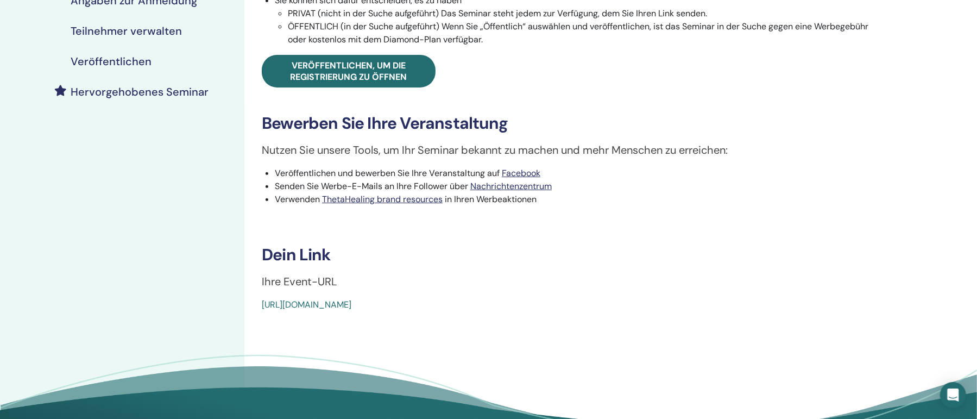
scroll to position [176, 0]
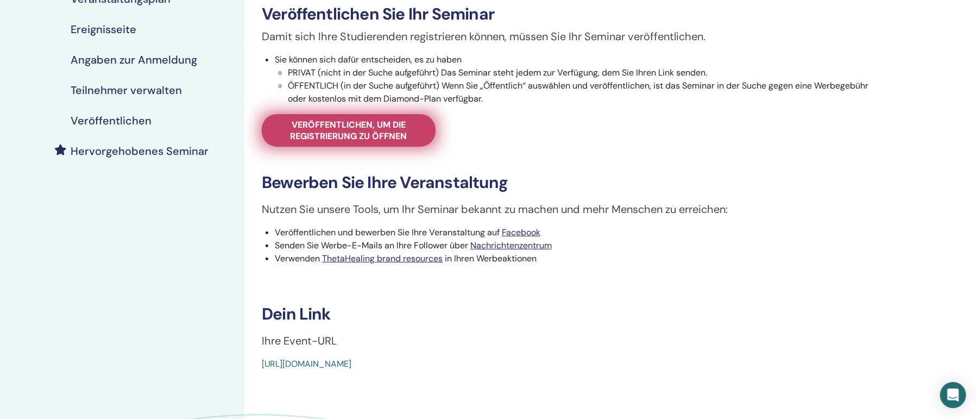
click at [360, 138] on span "Veröffentlichen, um die Registrierung zu öffnen" at bounding box center [348, 130] width 147 height 23
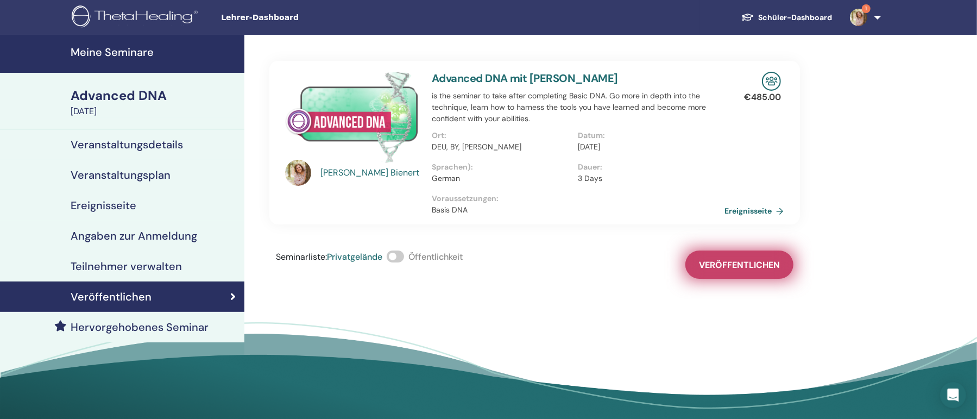
click at [765, 275] on button "Veröffentlichen" at bounding box center [739, 264] width 108 height 28
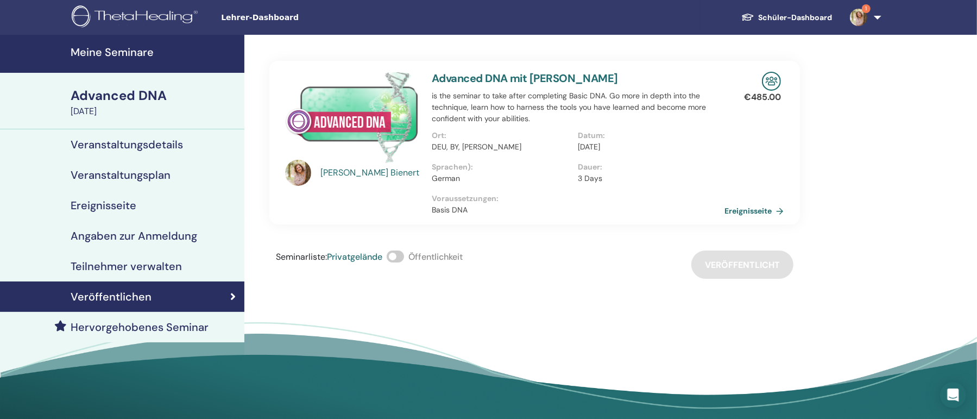
click at [138, 143] on h4 "Veranstaltungsdetails" at bounding box center [127, 144] width 112 height 13
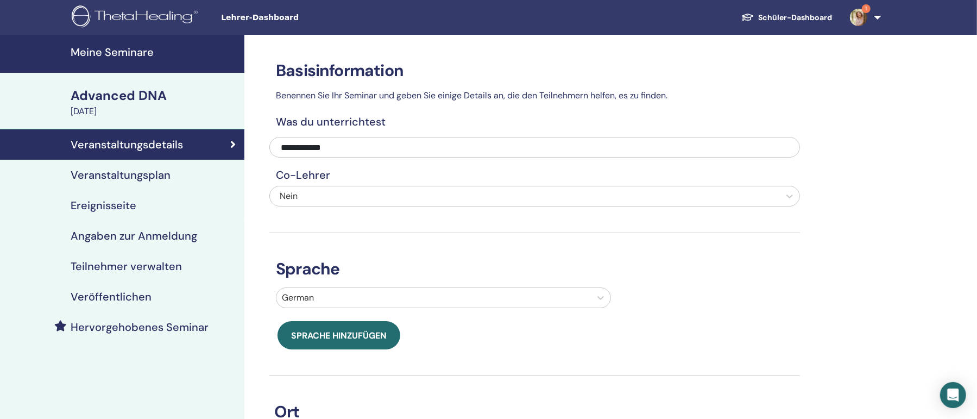
click at [150, 178] on h4 "Veranstaltungsplan" at bounding box center [121, 174] width 100 height 13
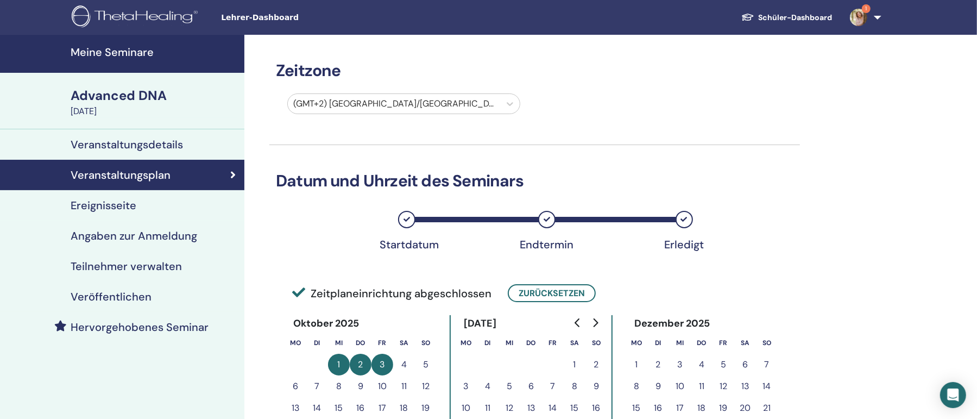
click at [129, 52] on h4 "Meine Seminare" at bounding box center [154, 52] width 167 height 13
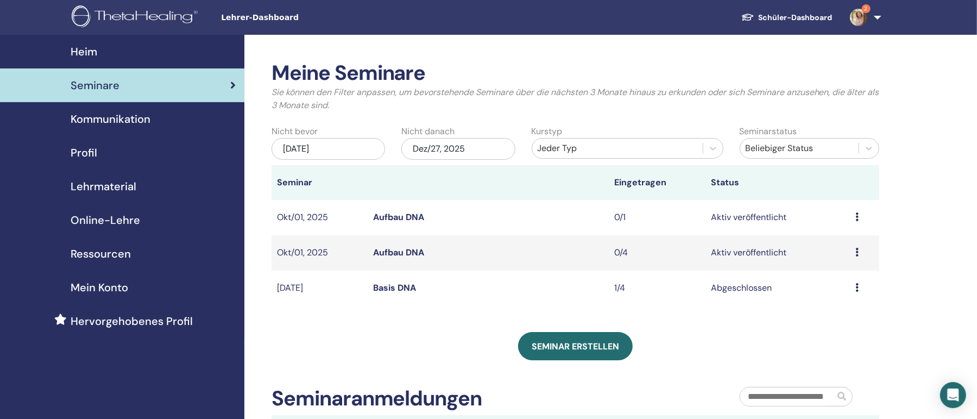
click at [852, 216] on td "Vorschau Bearbeiten Teilnehmer Absagen" at bounding box center [864, 217] width 29 height 35
click at [857, 215] on icon at bounding box center [857, 216] width 3 height 9
click at [831, 274] on p "Absagen" at bounding box center [835, 273] width 44 height 13
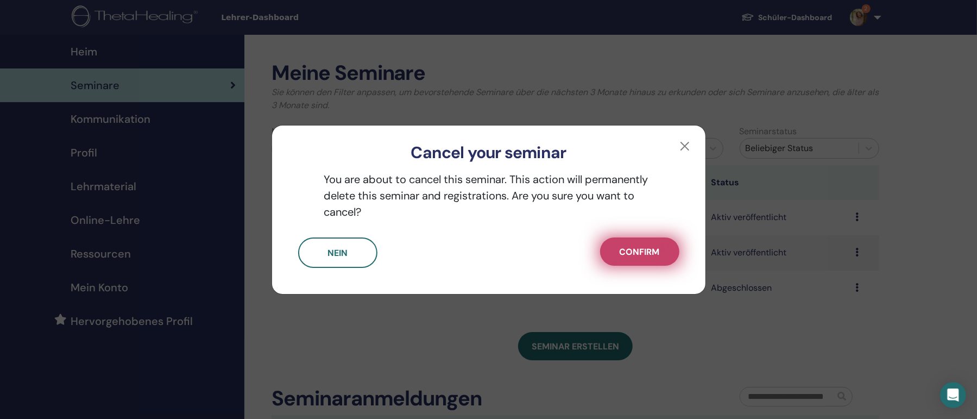
click at [647, 251] on span "Confirm" at bounding box center [639, 251] width 40 height 11
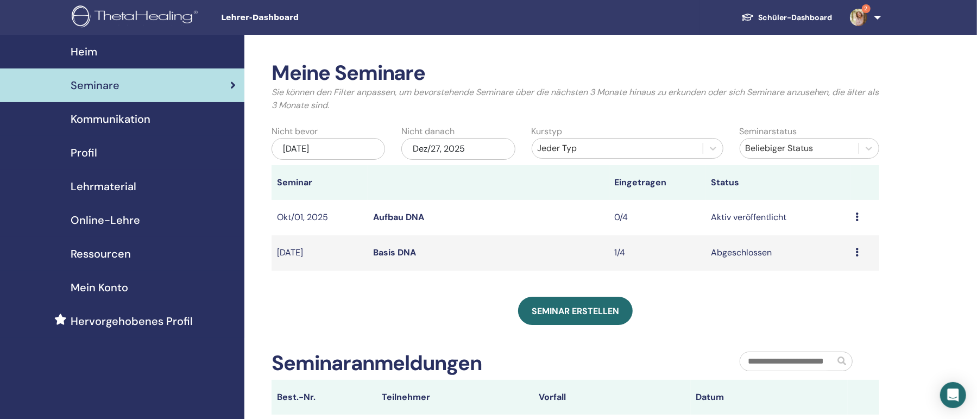
click at [755, 218] on td "Aktiv veröffentlicht" at bounding box center [777, 217] width 144 height 35
click at [860, 217] on div "Vorschau Bearbeiten Teilnehmer Absagen" at bounding box center [865, 217] width 18 height 13
click at [846, 225] on link "Vorschau" at bounding box center [833, 225] width 37 height 11
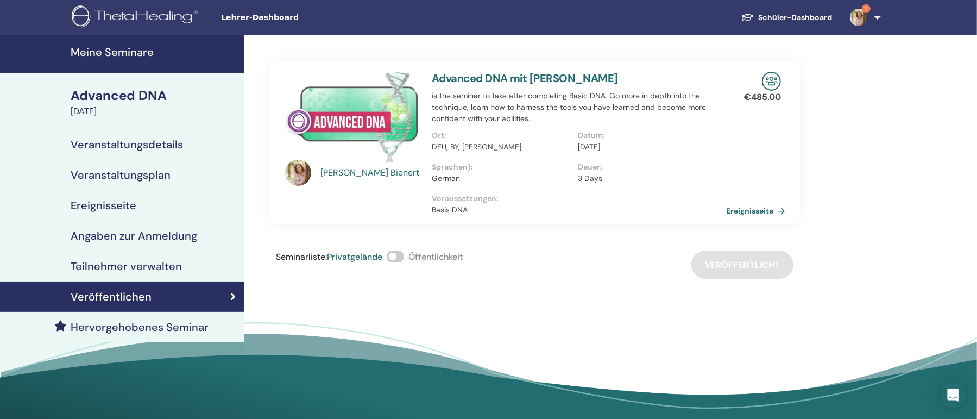
click at [760, 211] on link "Ereignisseite" at bounding box center [758, 211] width 64 height 16
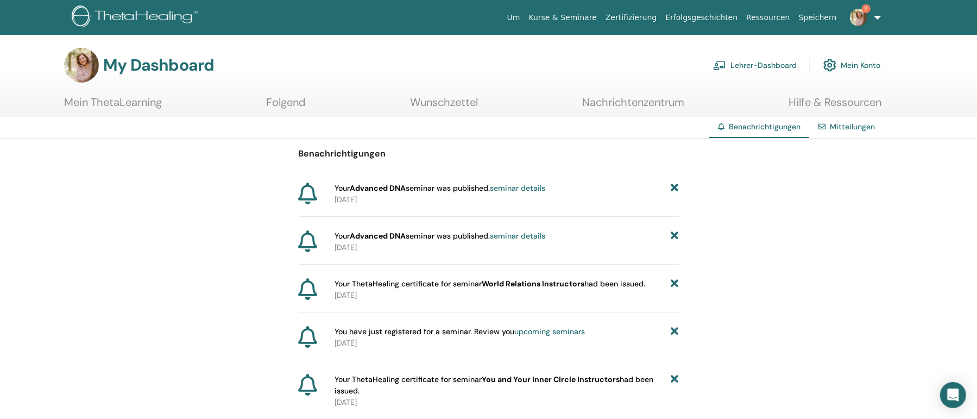
click at [674, 190] on icon at bounding box center [674, 187] width 8 height 11
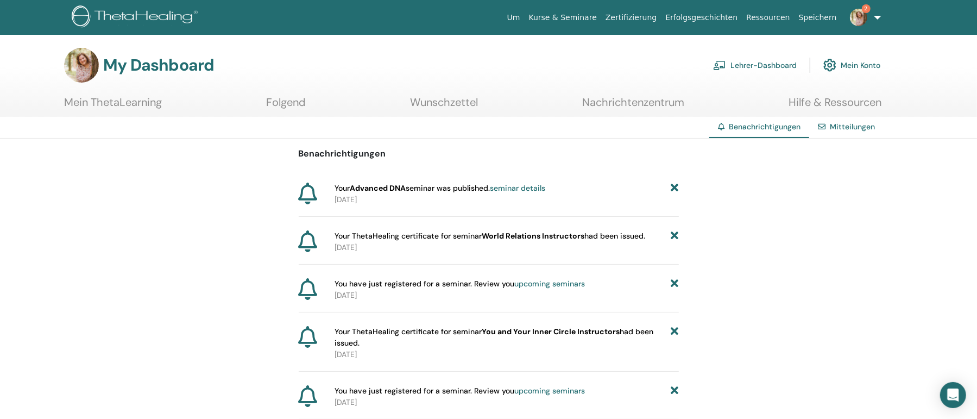
click at [674, 190] on icon at bounding box center [674, 187] width 8 height 11
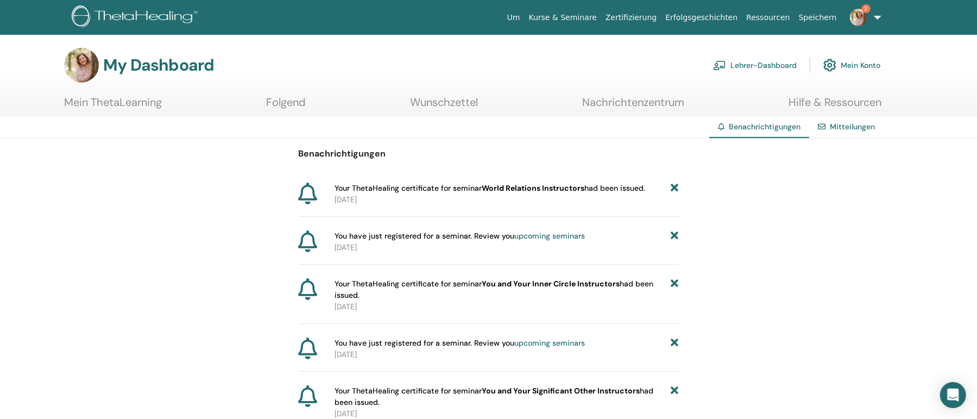
click at [676, 233] on icon at bounding box center [674, 235] width 8 height 11
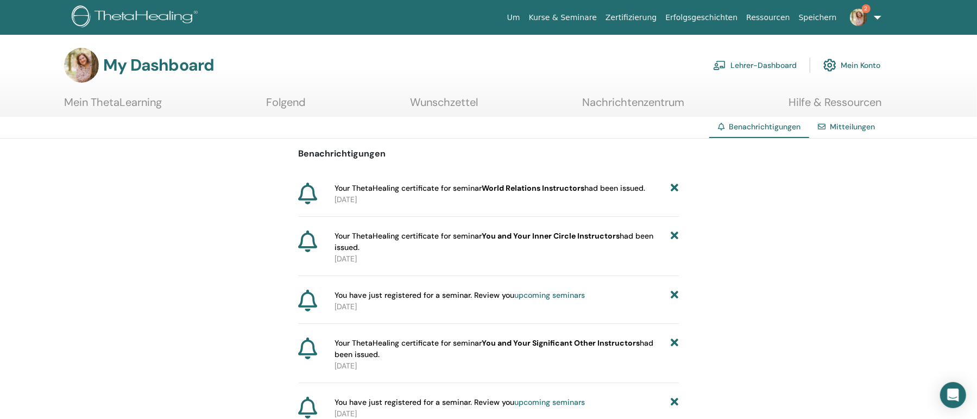
click at [674, 292] on icon at bounding box center [674, 294] width 8 height 11
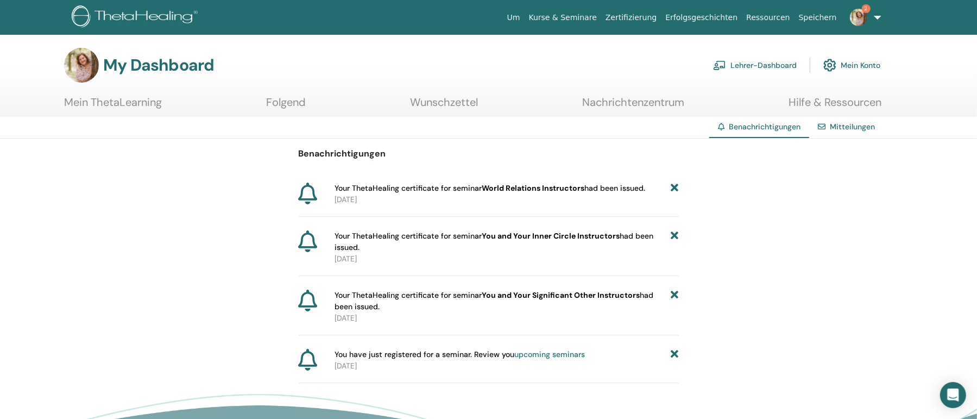
click at [593, 294] on b "You and Your Significant Other Instructors" at bounding box center [561, 295] width 158 height 10
click at [378, 295] on span "Your ThetaHealing certificate for seminar You and Your Significant Other Instru…" at bounding box center [502, 300] width 337 height 23
click at [485, 297] on span "Your ThetaHealing certificate for seminar You and Your Significant Other Instru…" at bounding box center [502, 300] width 337 height 23
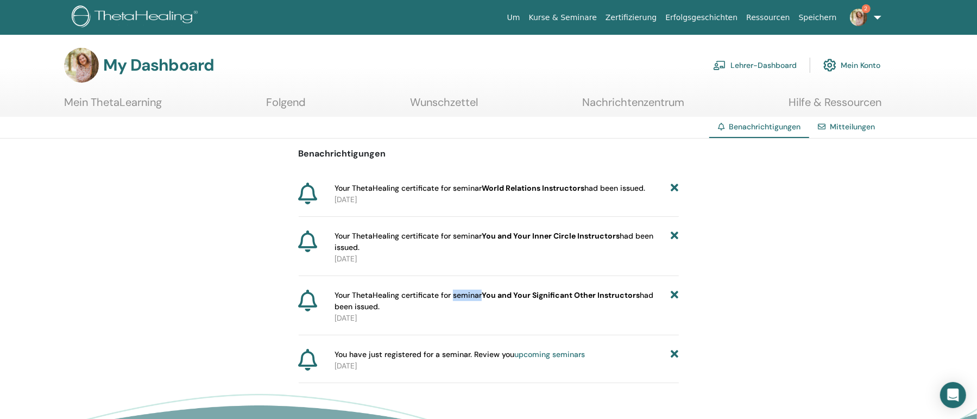
drag, startPoint x: 529, startPoint y: 300, endPoint x: 567, endPoint y: 302, distance: 37.5
click at [533, 303] on span "Your ThetaHealing certificate for seminar You and Your Significant Other Instru…" at bounding box center [502, 300] width 337 height 23
drag, startPoint x: 567, startPoint y: 302, endPoint x: 575, endPoint y: 301, distance: 8.8
click at [574, 301] on span "Your ThetaHealing certificate for seminar You and Your Significant Other Instru…" at bounding box center [502, 300] width 337 height 23
click at [676, 356] on icon at bounding box center [674, 354] width 8 height 11
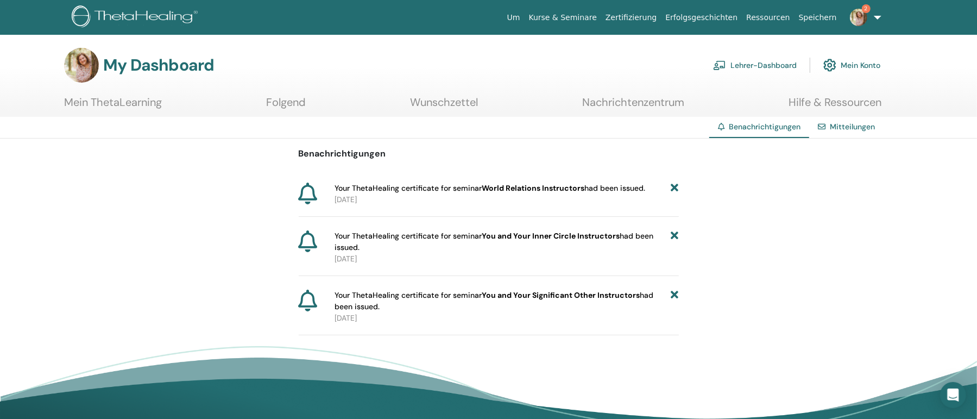
click at [842, 128] on link "Mitteilungen" at bounding box center [852, 127] width 45 height 10
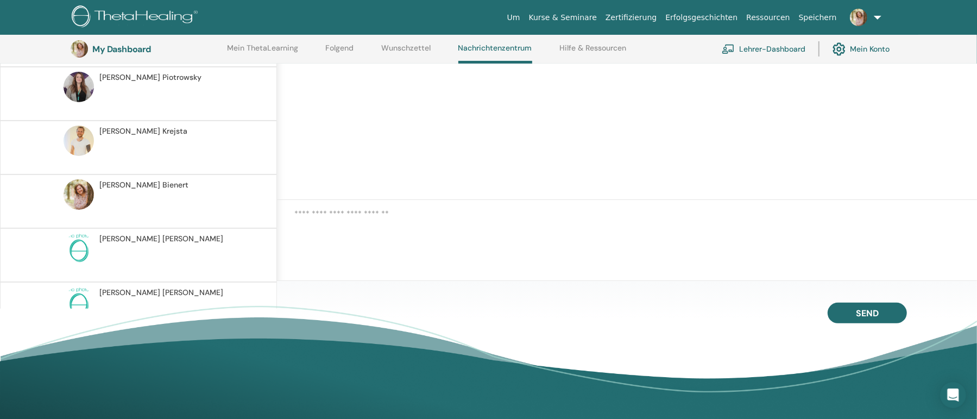
scroll to position [297, 0]
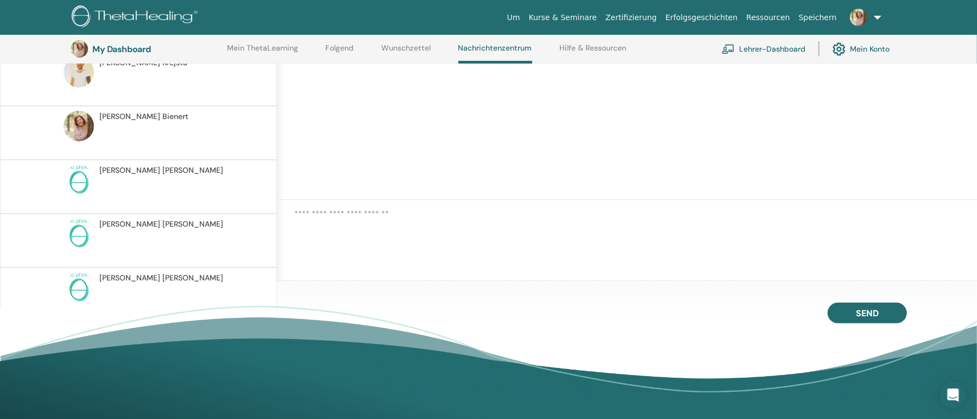
click at [128, 272] on span "Anna Islinger" at bounding box center [161, 277] width 124 height 11
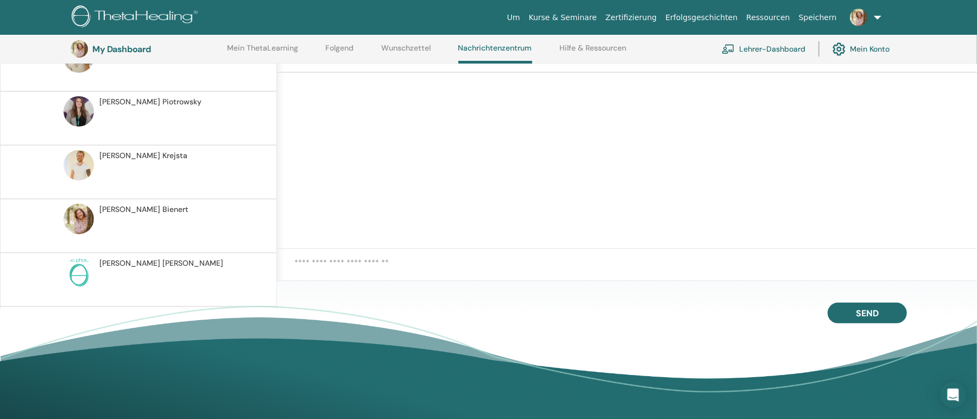
scroll to position [297, 0]
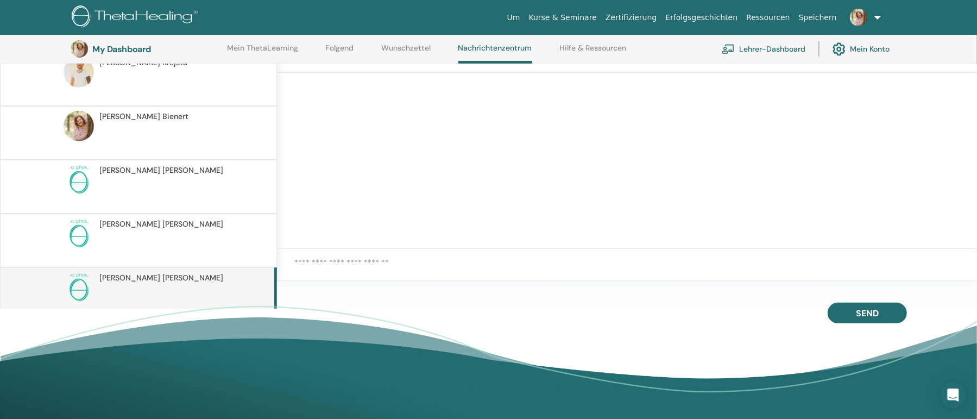
click at [150, 218] on span "Judith Heinrich" at bounding box center [161, 223] width 124 height 11
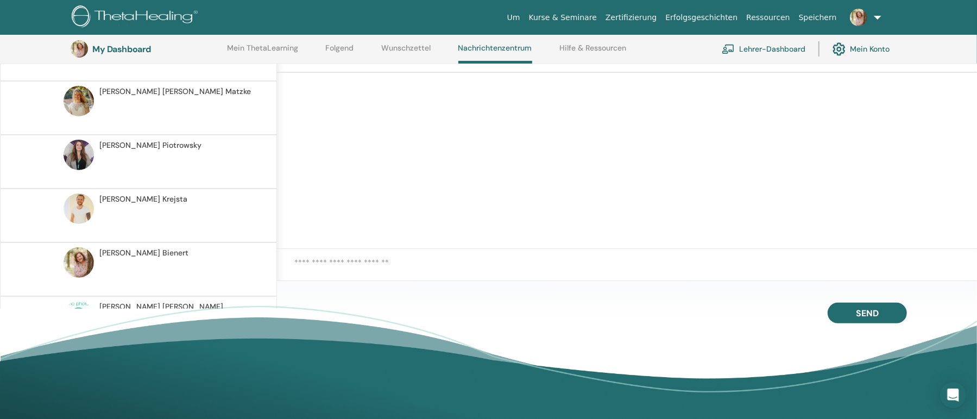
scroll to position [297, 0]
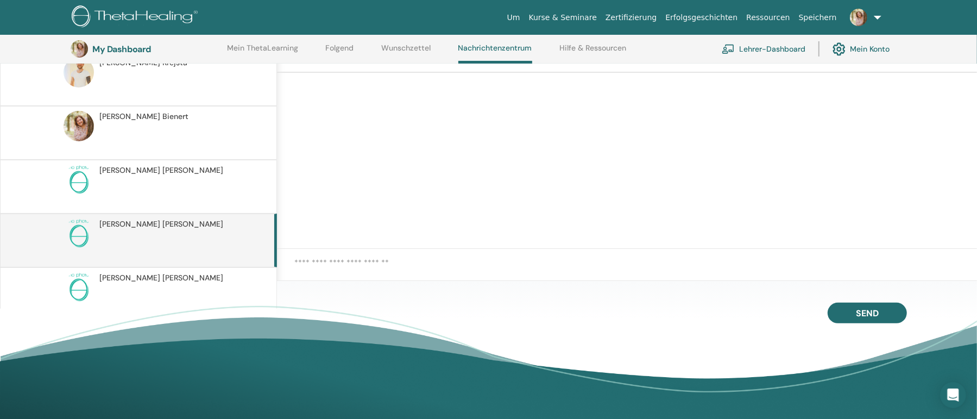
click at [184, 178] on p at bounding box center [177, 192] width 157 height 33
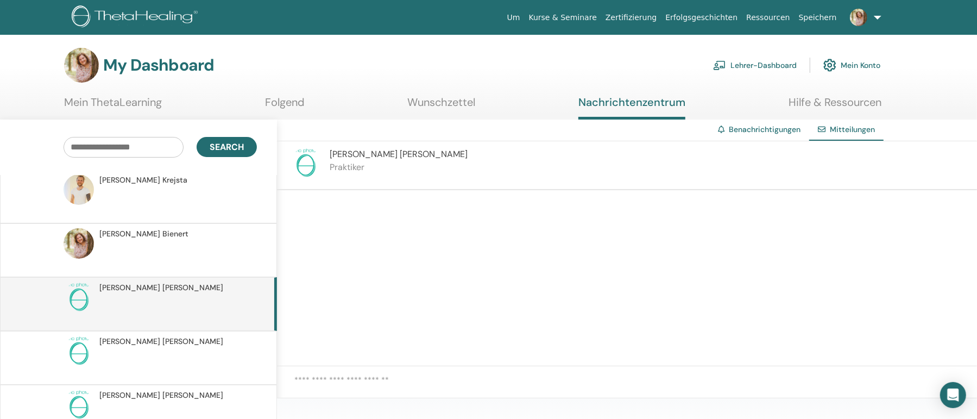
click at [742, 126] on link "Benachrichtigungen" at bounding box center [765, 129] width 72 height 10
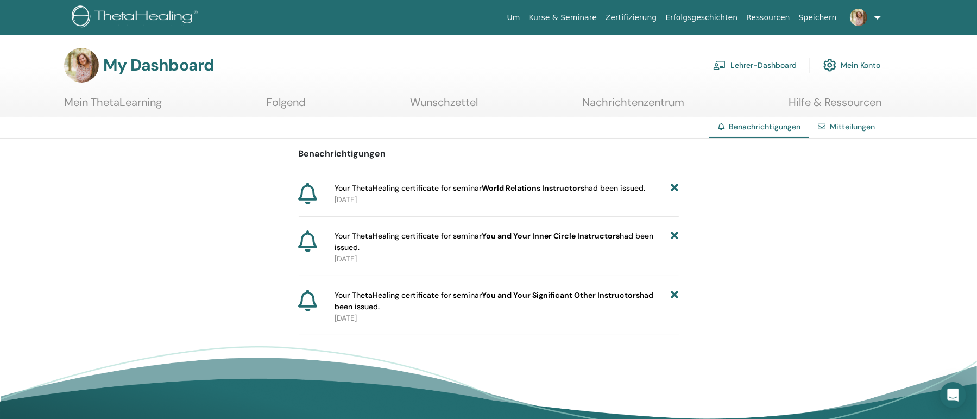
click at [616, 98] on link "Nachrichtenzentrum" at bounding box center [633, 106] width 102 height 21
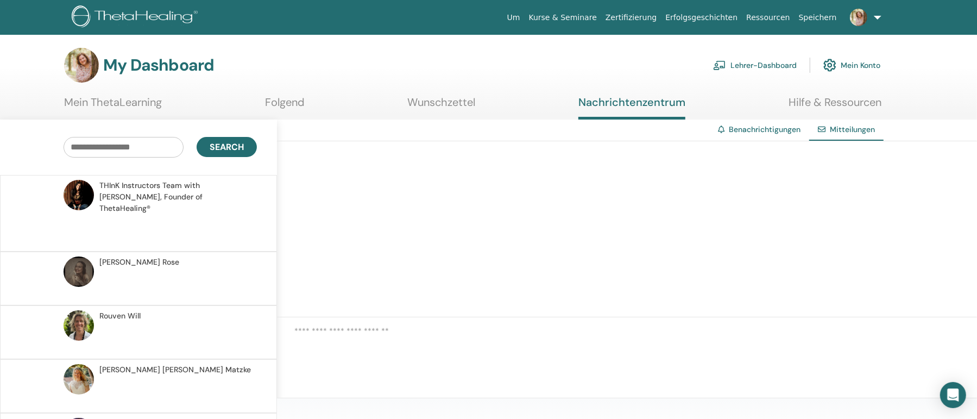
click at [137, 151] on input "text" at bounding box center [124, 147] width 120 height 21
click at [216, 147] on span "Search" at bounding box center [227, 146] width 34 height 11
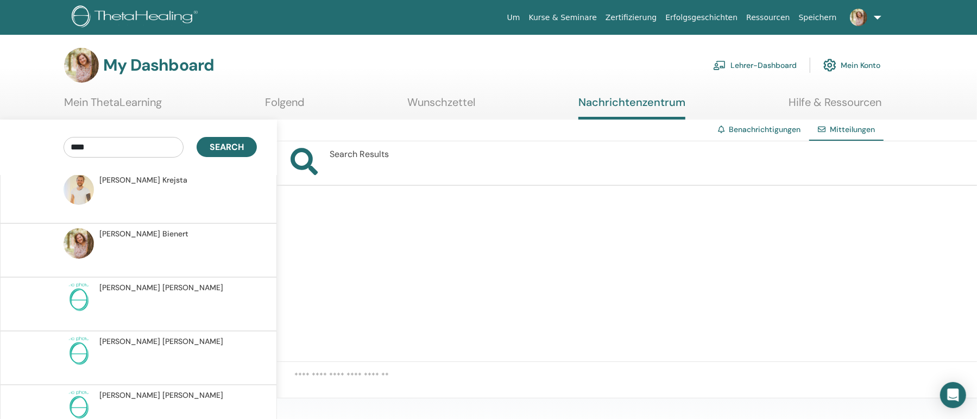
scroll to position [24, 0]
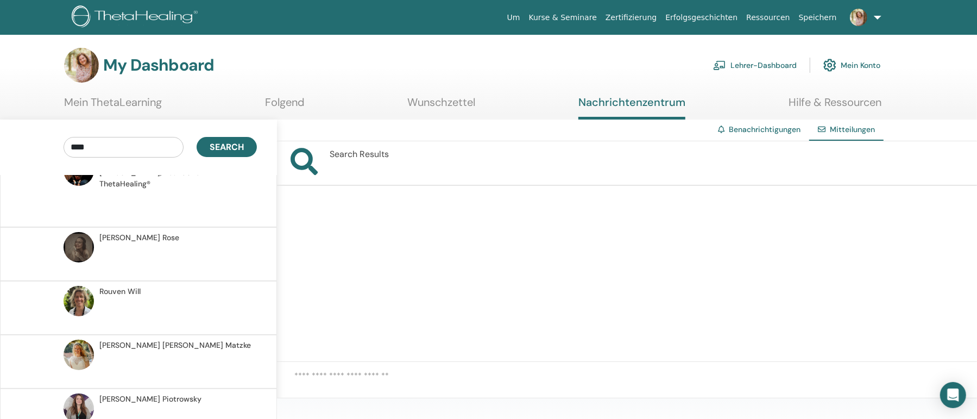
click at [113, 145] on input "****" at bounding box center [124, 147] width 120 height 21
drag, startPoint x: 113, startPoint y: 144, endPoint x: 4, endPoint y: 144, distance: 109.7
click at [64, 144] on input "****" at bounding box center [124, 147] width 120 height 21
click at [232, 148] on span "Search" at bounding box center [227, 146] width 34 height 11
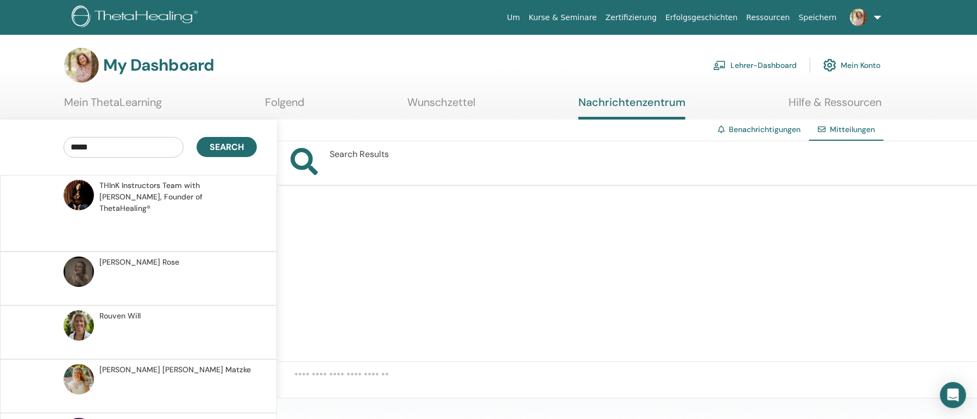
drag, startPoint x: 119, startPoint y: 141, endPoint x: 0, endPoint y: 124, distance: 120.7
click at [64, 137] on input "*****" at bounding box center [124, 147] width 120 height 21
click at [237, 141] on button "Search" at bounding box center [227, 147] width 60 height 20
click at [116, 141] on input "*****" at bounding box center [124, 147] width 120 height 21
drag, startPoint x: 116, startPoint y: 141, endPoint x: 0, endPoint y: 145, distance: 115.7
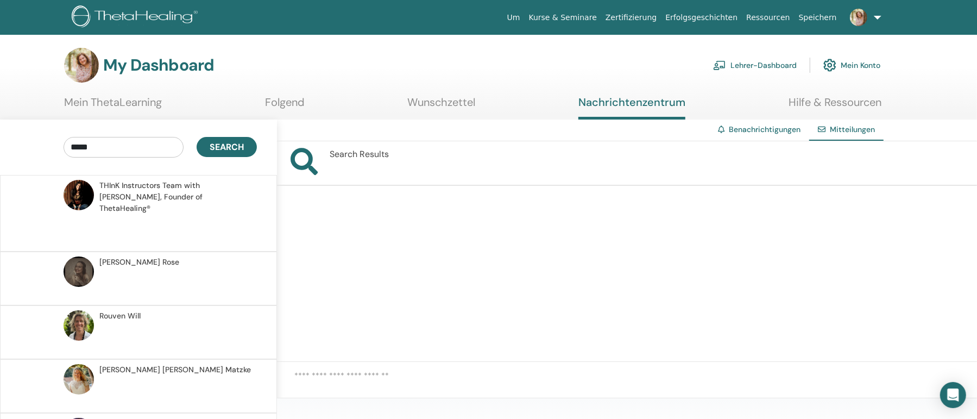
click at [64, 145] on input "*****" at bounding box center [124, 147] width 120 height 21
type input "*****"
click at [219, 142] on span "Search" at bounding box center [227, 146] width 34 height 11
click at [142, 256] on span "Ana Sophie Rose" at bounding box center [139, 261] width 80 height 11
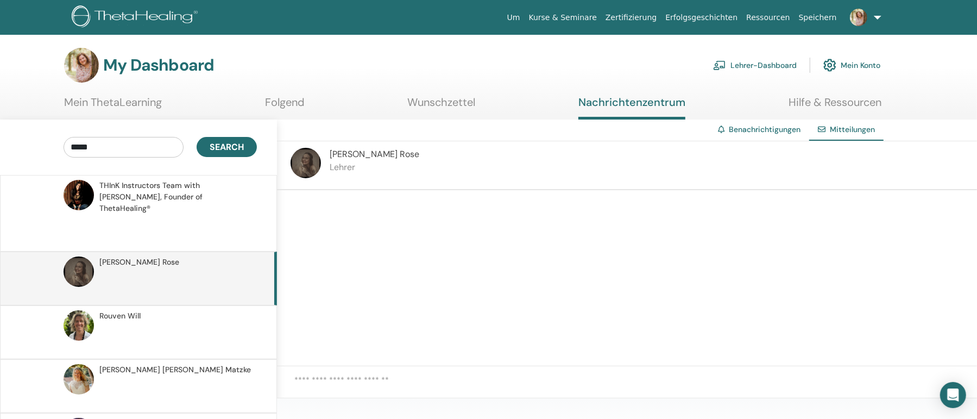
click at [130, 310] on span "Rouven Will" at bounding box center [119, 315] width 41 height 11
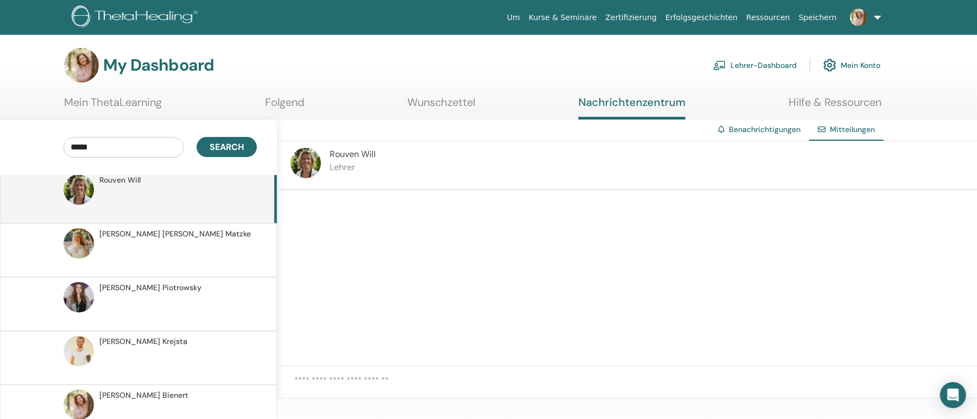
scroll to position [204, 0]
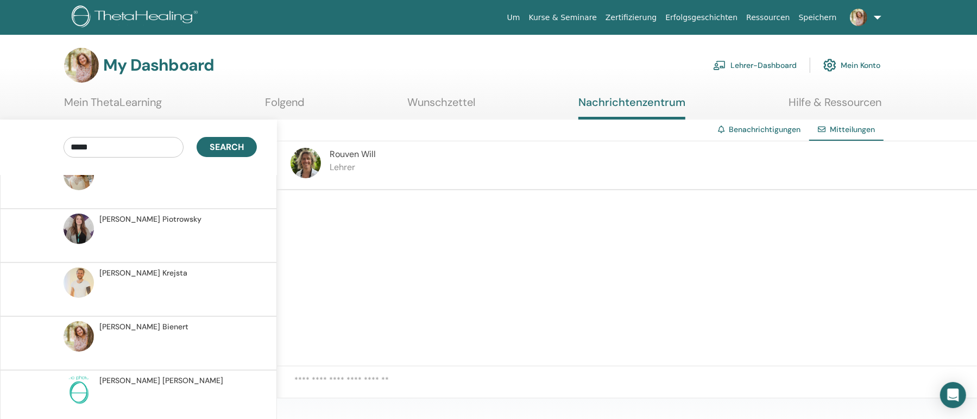
click at [130, 321] on span "Stephanie Bienert" at bounding box center [143, 326] width 89 height 11
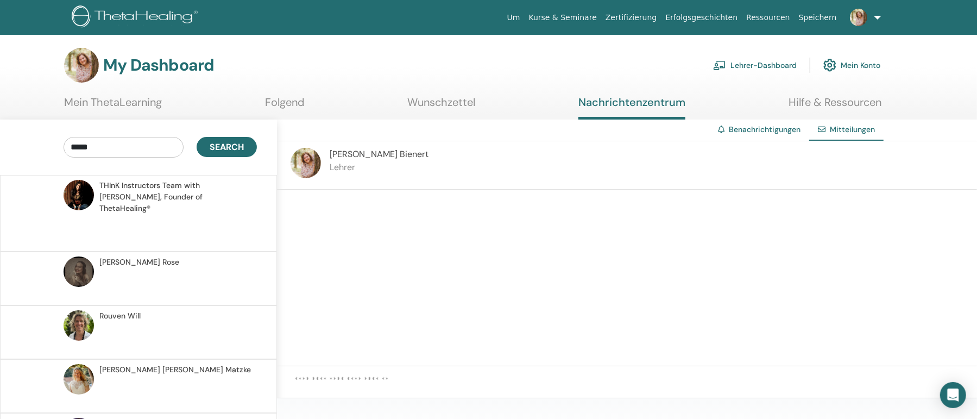
click at [444, 99] on link "Wunschzettel" at bounding box center [442, 106] width 68 height 21
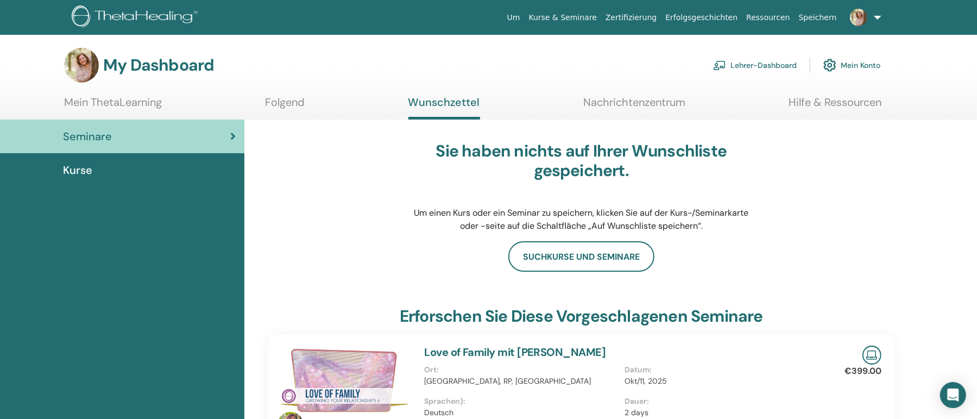
click at [855, 64] on link "Mein Konto" at bounding box center [851, 65] width 57 height 24
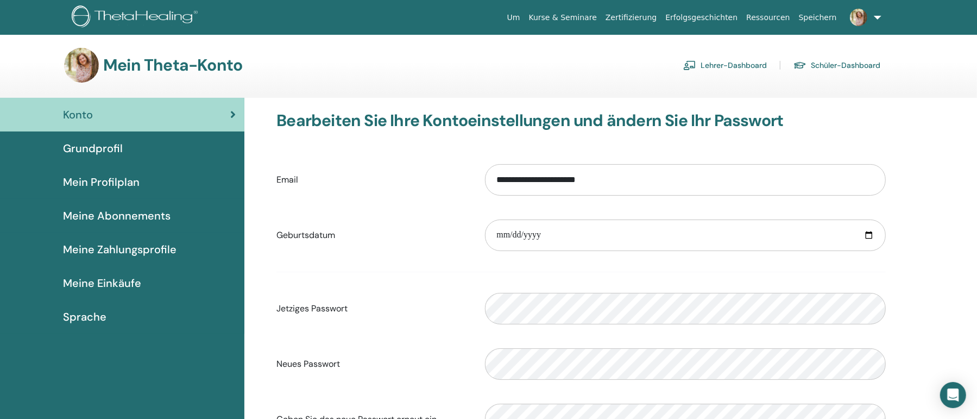
click at [723, 58] on link "Lehrer-Dashboard" at bounding box center [725, 64] width 84 height 17
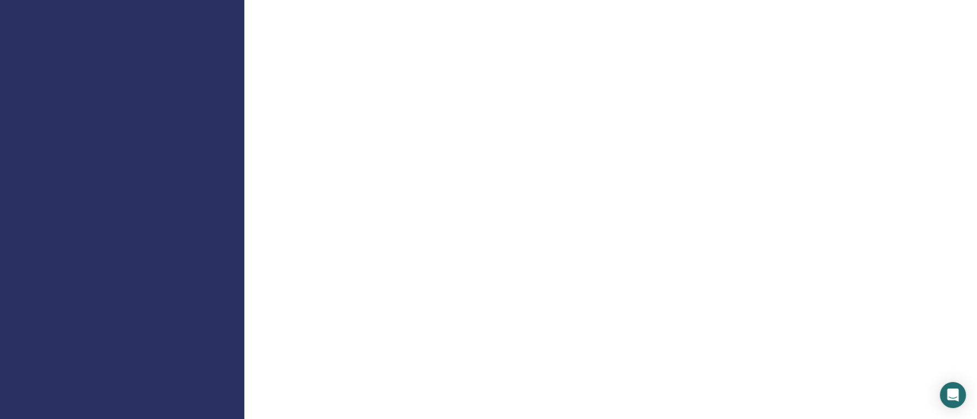
scroll to position [352, 0]
